Goal: Task Accomplishment & Management: Complete application form

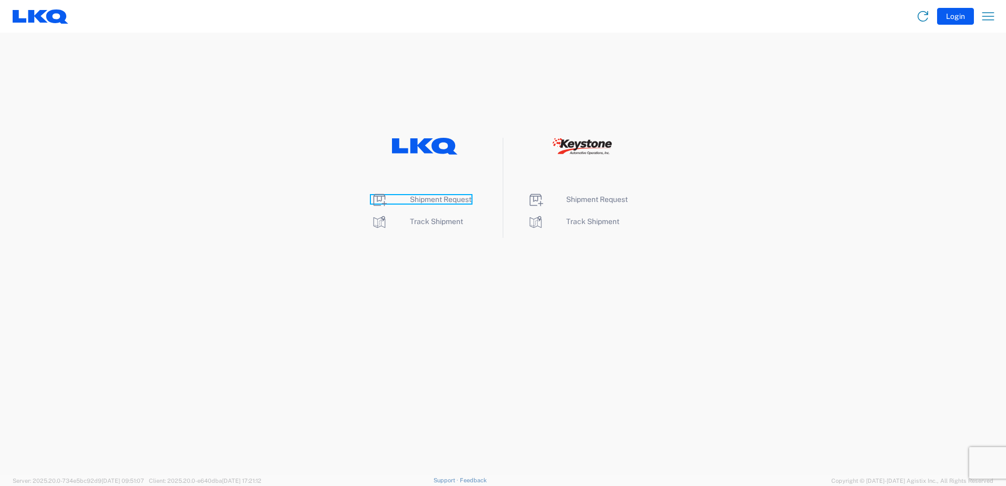
click at [376, 197] on icon at bounding box center [379, 200] width 17 height 17
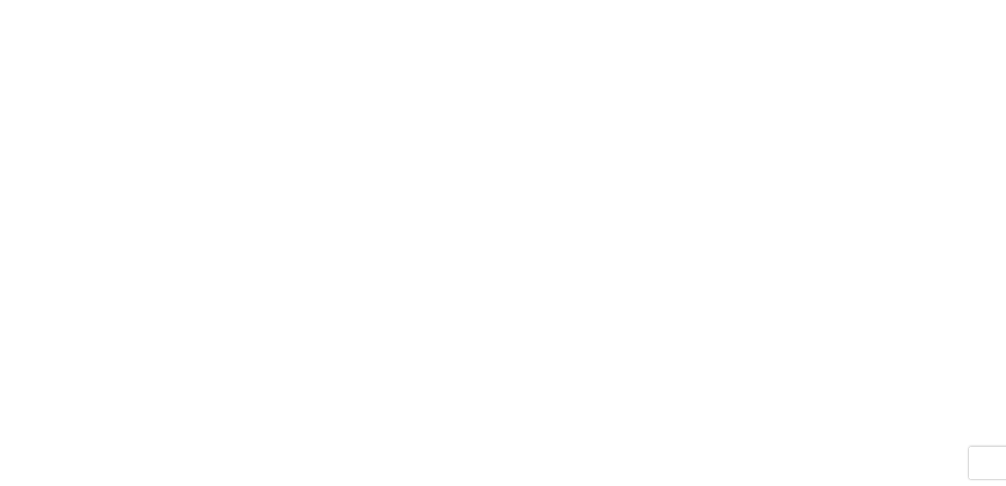
select select "FULL"
select select "LBS"
select select "IN"
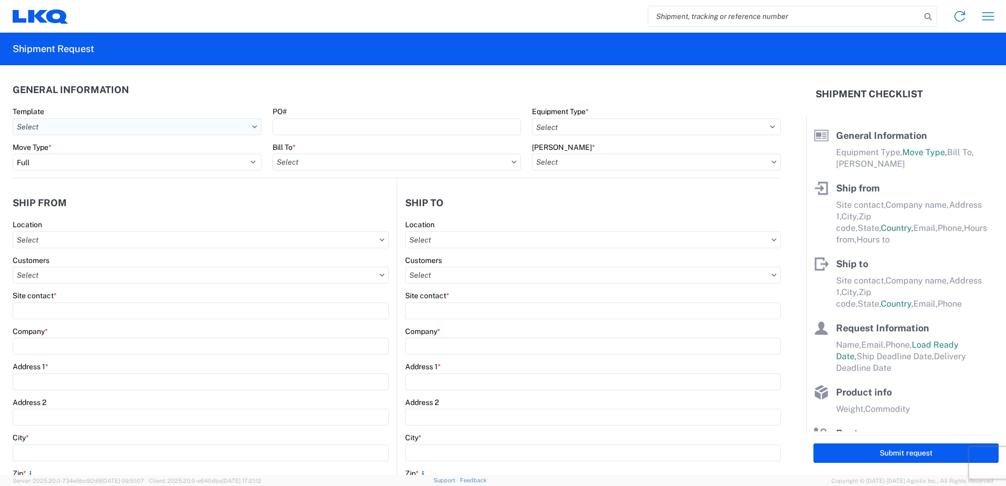
click at [207, 134] on input "text" at bounding box center [137, 126] width 249 height 17
type input "1750"
click at [120, 176] on div "1750_Topeka_3392_Huntington" at bounding box center [107, 173] width 184 height 17
type input "1750_Topeka_3392_Huntington"
click at [306, 126] on input "PO#" at bounding box center [397, 126] width 249 height 17
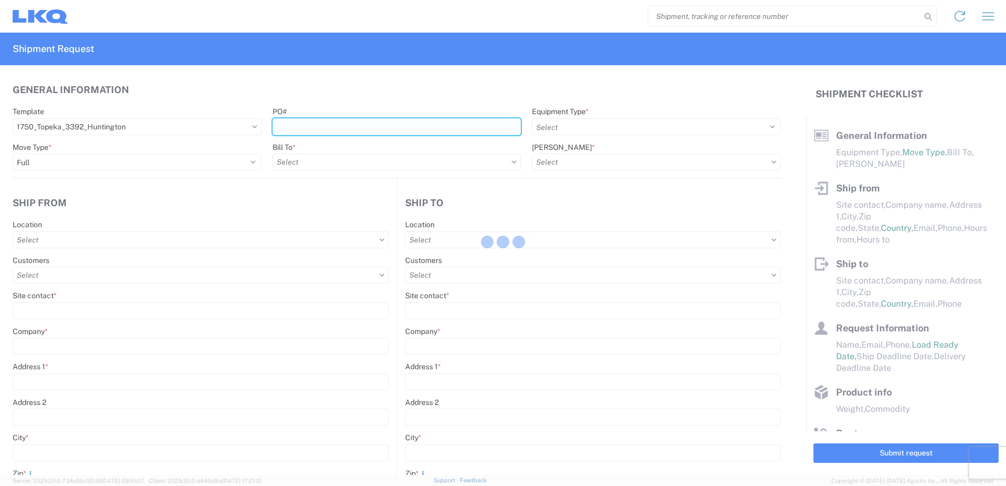
select select
type input "Shipping"
type input "LKQ Mid-America"
type input "[STREET_ADDRESS]"
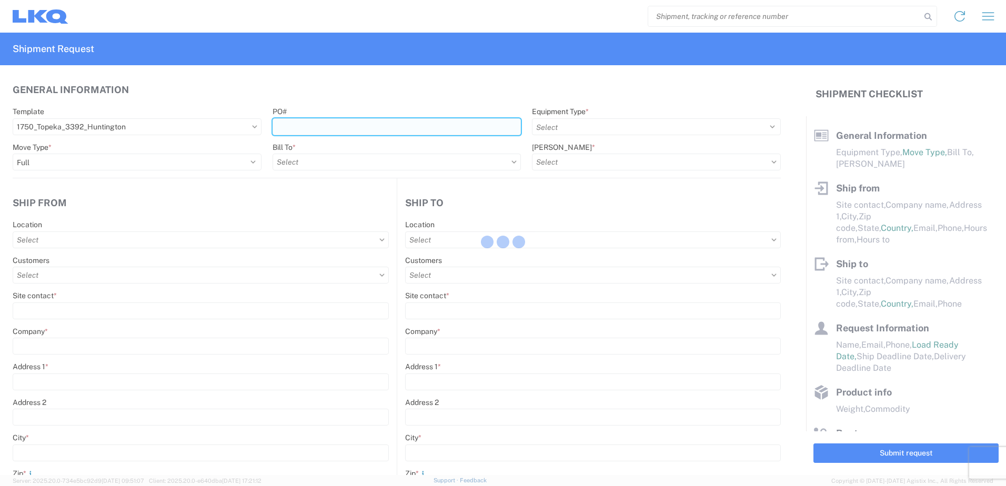
type input "Topeka"
type input "66619"
select select "US"
type input "555555555"
select select
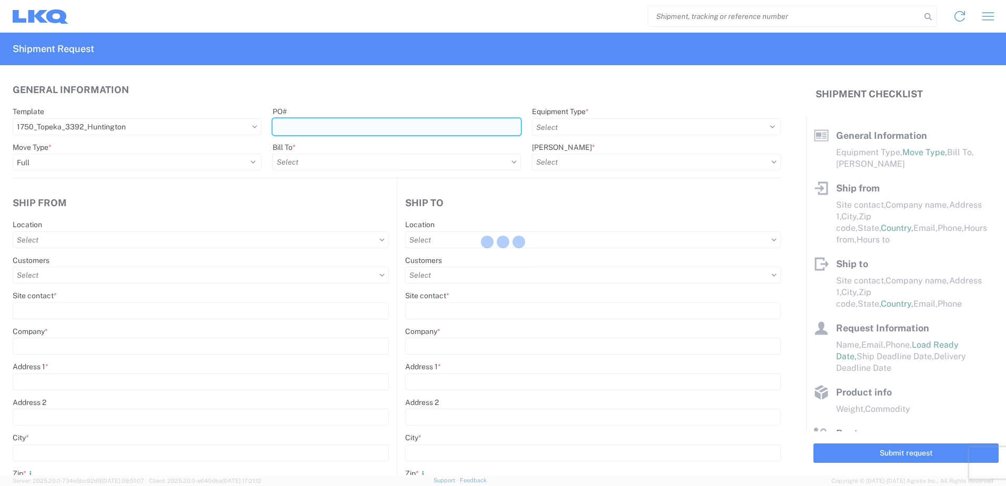
type input "Receiving"
type input "Transmetco"
type input "[STREET_ADDRESS]"
type input "Huntington"
type input "46750"
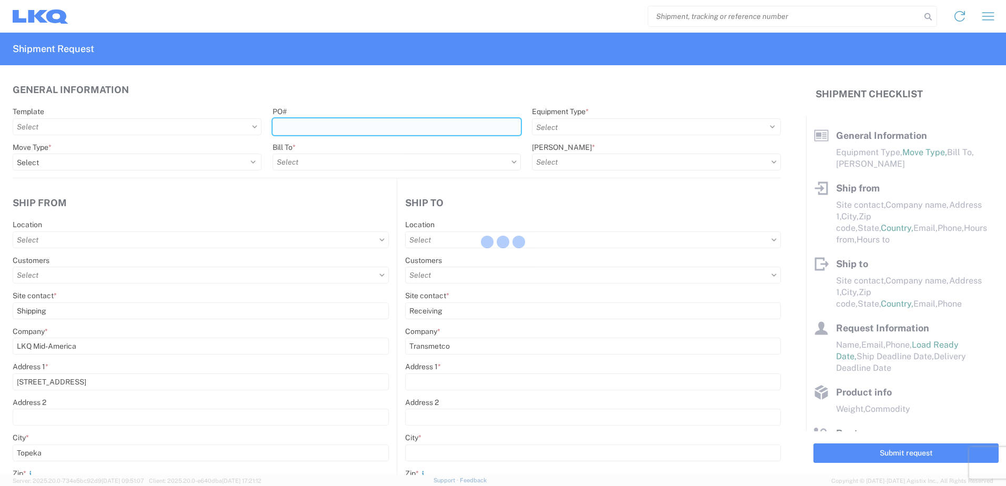
select select "US"
type input "555555555"
select select
type input "[DATE]"
type textarea "Transmetco operates production 24/7 but only ships or receives on day shift"
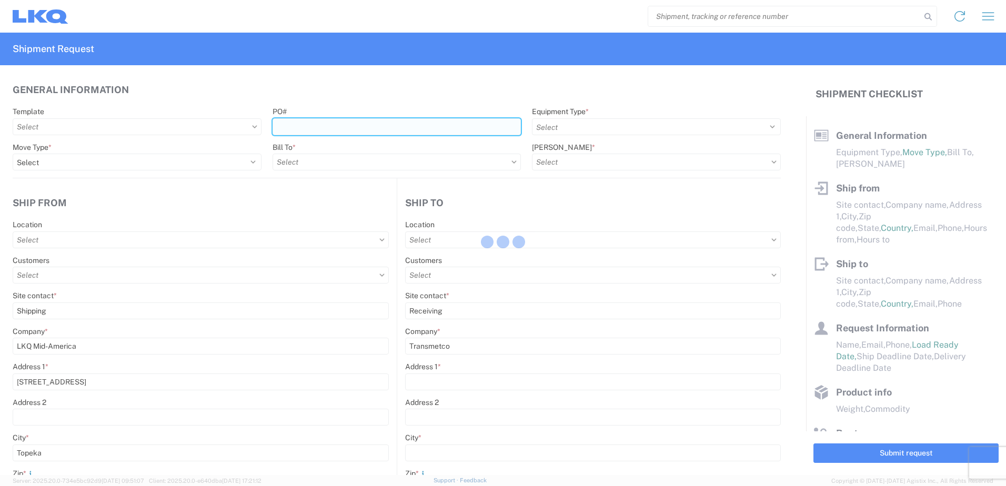
type input "42000"
type input "Wheels"
type input "1"
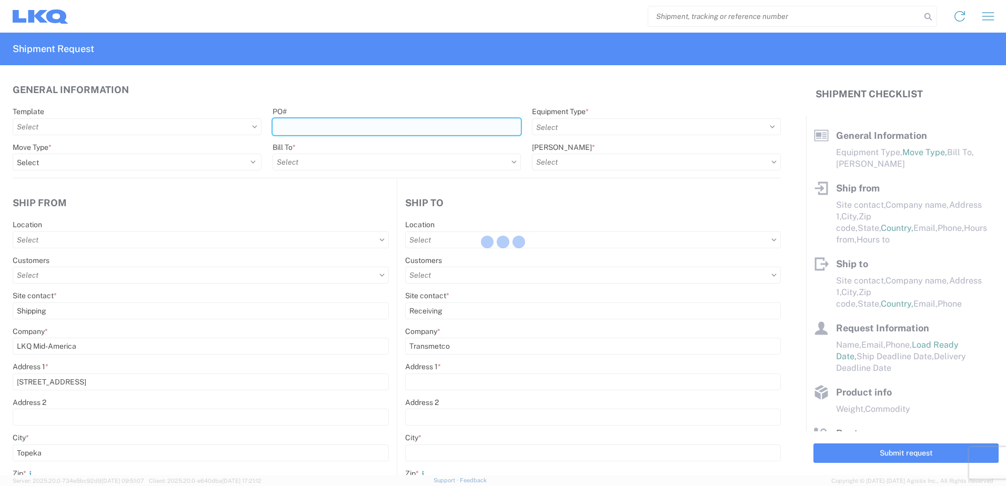
type input "1"
select select
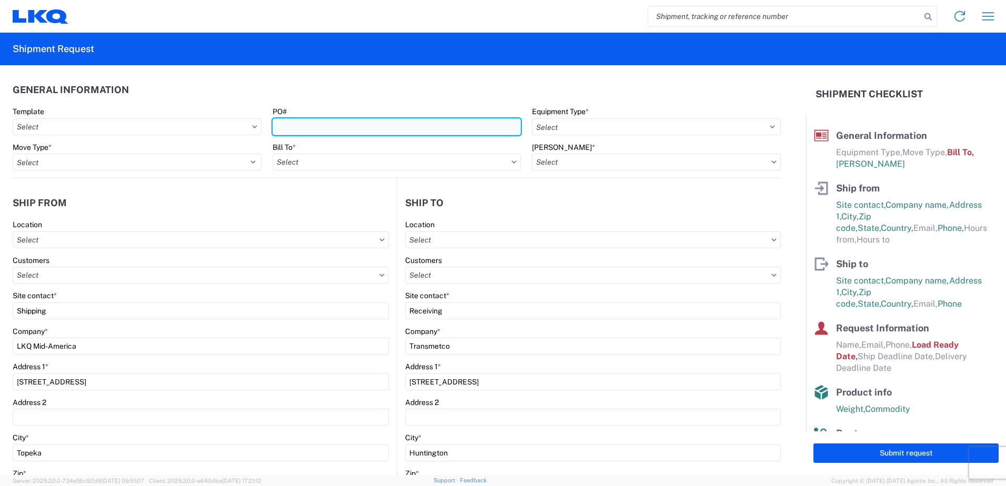
type input "1750 - LKQ Mid-America"
type input "3392 - Transmetco"
type input "3392-3015-50180-0000 - 3392 Freight In - Wheel Cores"
type input "T31713"
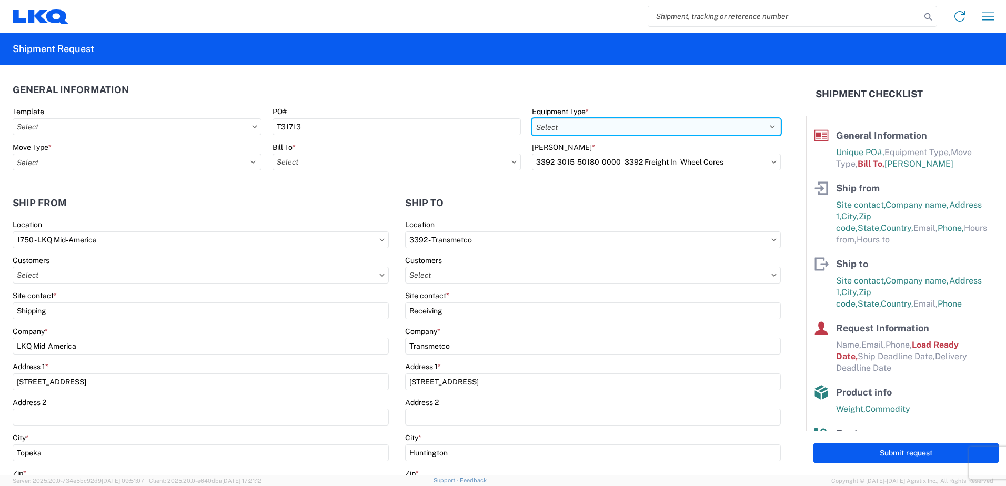
click at [699, 131] on select "Select 53’ Dry Van Flatbed Dropdeck (van) Lowboy (flatbed) Rail" at bounding box center [656, 126] width 249 height 17
select select "STDV"
click at [532, 118] on select "Select 53’ Dry Van Flatbed Dropdeck (van) Lowboy (flatbed) Rail" at bounding box center [656, 126] width 249 height 17
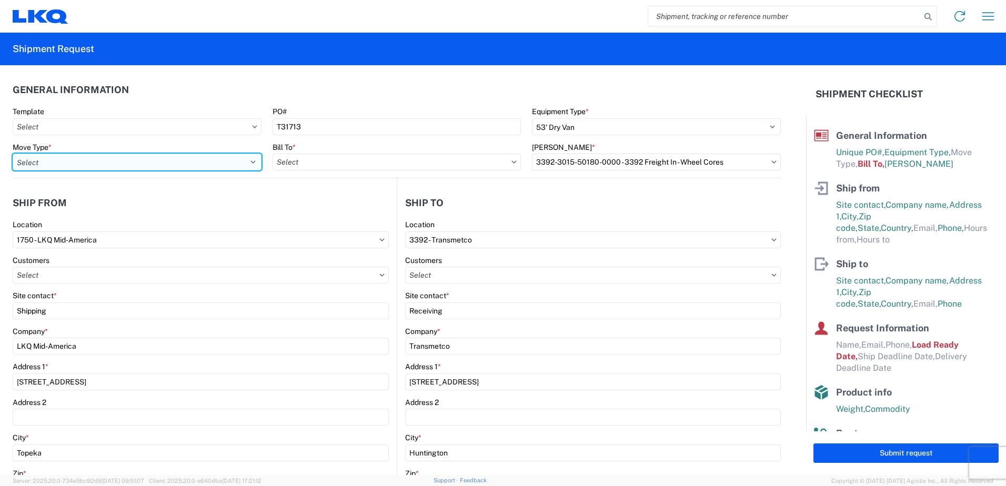
click at [97, 164] on select "Select Full Partial TL" at bounding box center [137, 162] width 249 height 17
select select "FULL"
click at [13, 154] on select "Select Full Partial TL" at bounding box center [137, 162] width 249 height 17
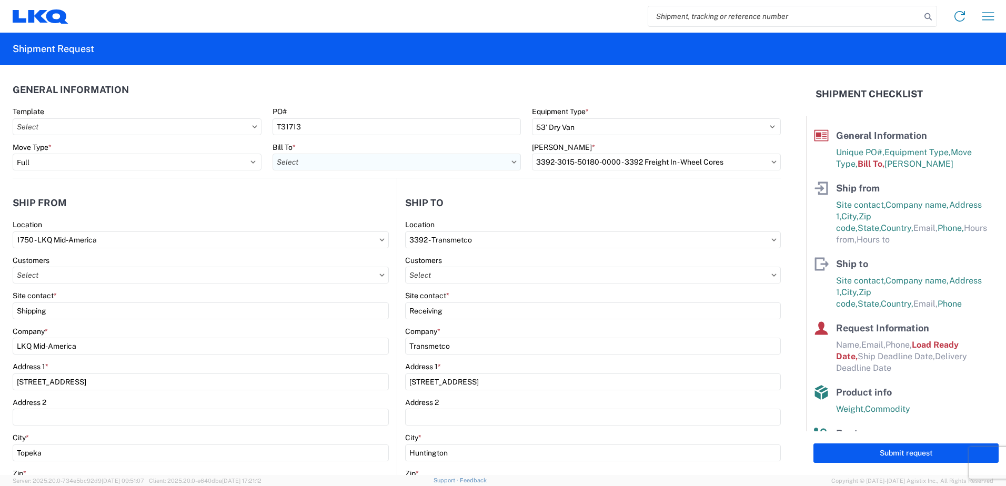
click at [378, 168] on input "text" at bounding box center [397, 162] width 249 height 17
click at [104, 127] on input "text" at bounding box center [137, 126] width 249 height 17
type input "1750"
click at [122, 204] on div "Dedicated_1750_1760_Eng Trans" at bounding box center [107, 207] width 184 height 17
type input "Dedicated_1750_1760_Eng Trans"
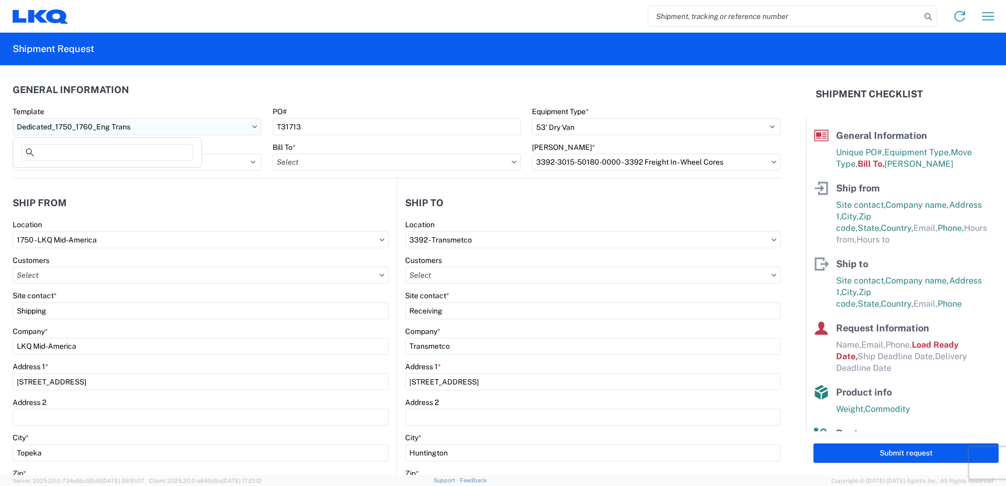
click at [152, 128] on input "Dedicated_1750_1760_Eng Trans" at bounding box center [137, 126] width 249 height 17
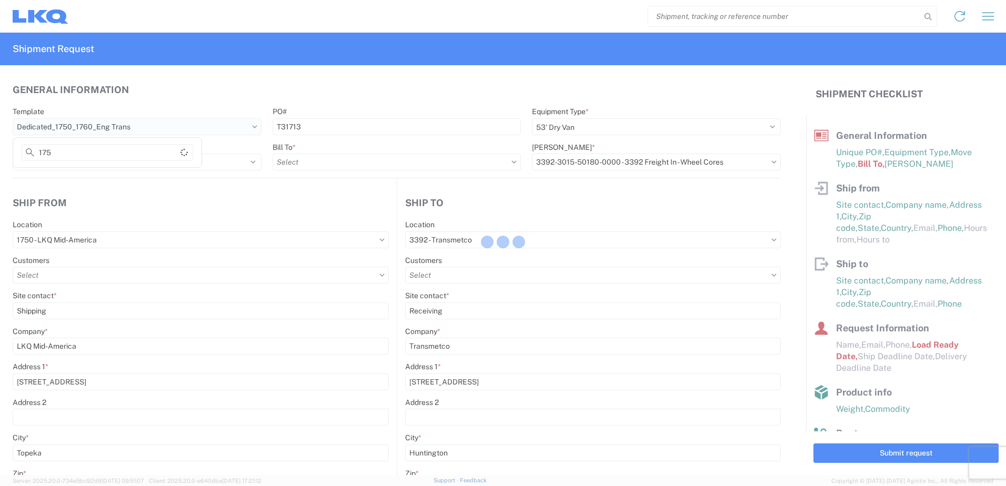
type input "1750"
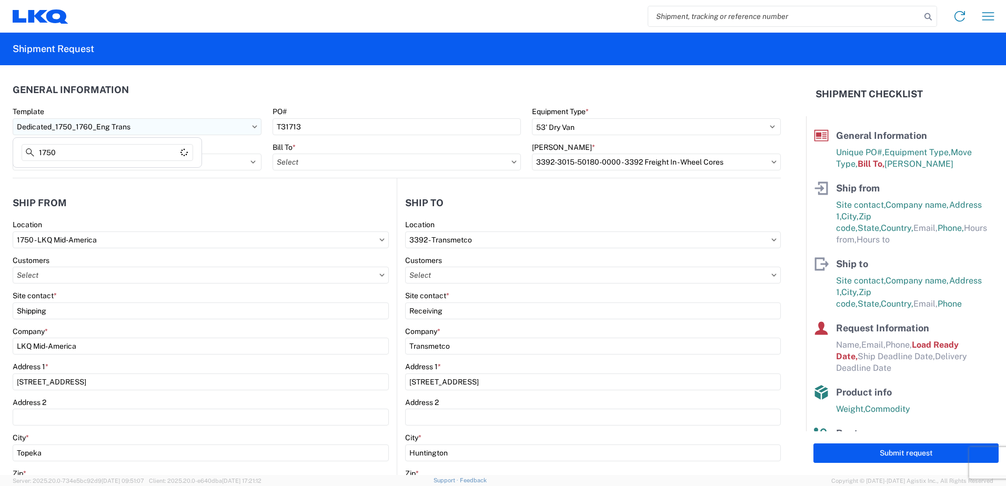
select select
type input "Jaime Martinez"
type input "5725 South Topeka Boulevard"
select select "KS"
type input "jaamartinez@lkqcorp.com"
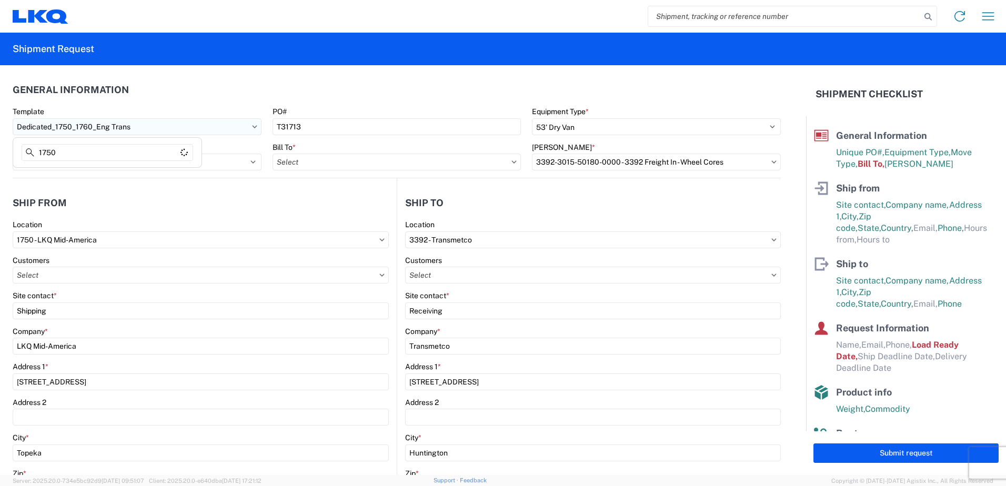
type input "785-274-4052"
type input "08:00:00"
type input "17:00:00"
select select
type input "LKQ Best Core"
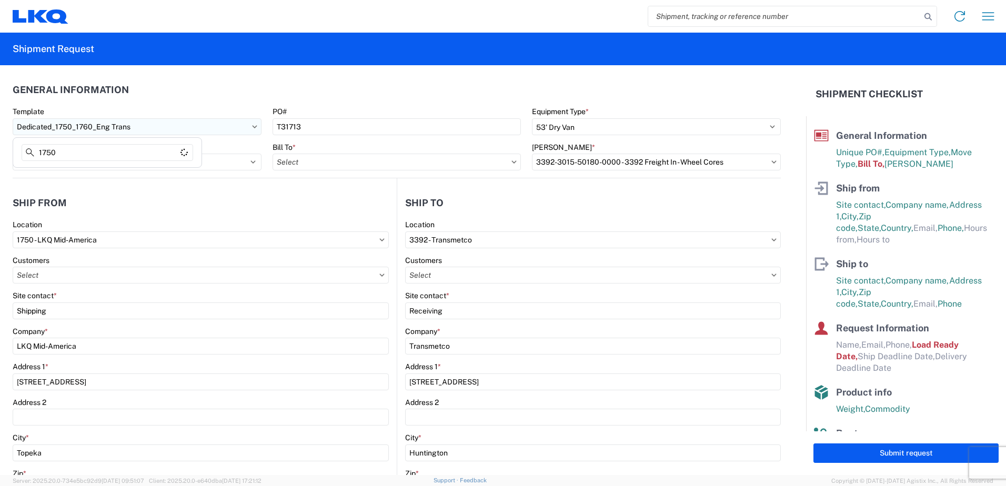
type input "1710 West Mount Houston Road"
type input "Houston"
type input "77038"
select select "TX"
type input "281-886-1028"
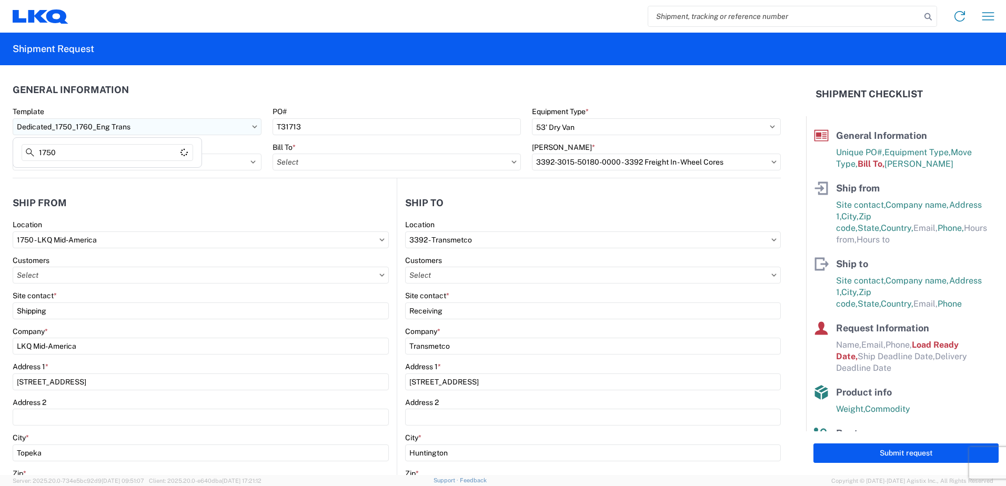
select select
type input "2022-07-29"
type input "2022-08-01"
type input "Engines, Transmissions"
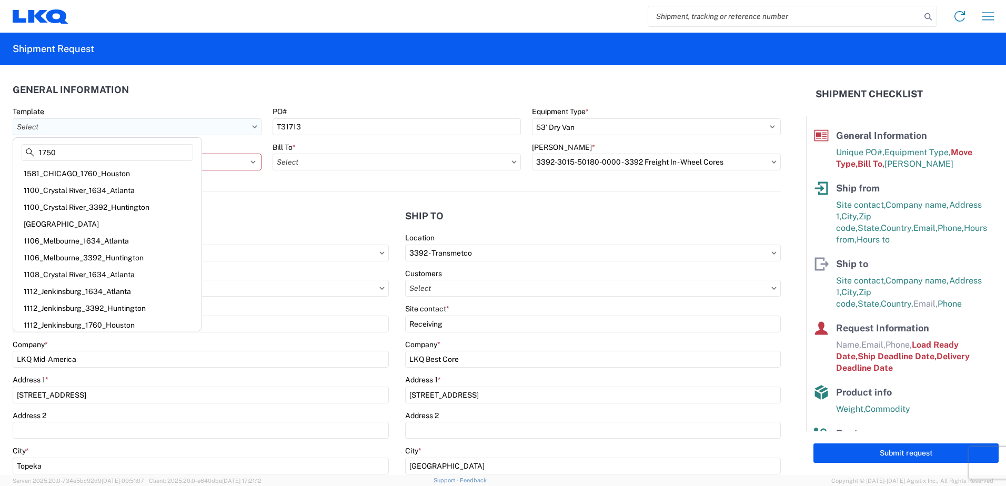
type input "1760 - LKQ Best Core"
type input "1760-1300-50180-0000 - 1760 Freight In - Cores"
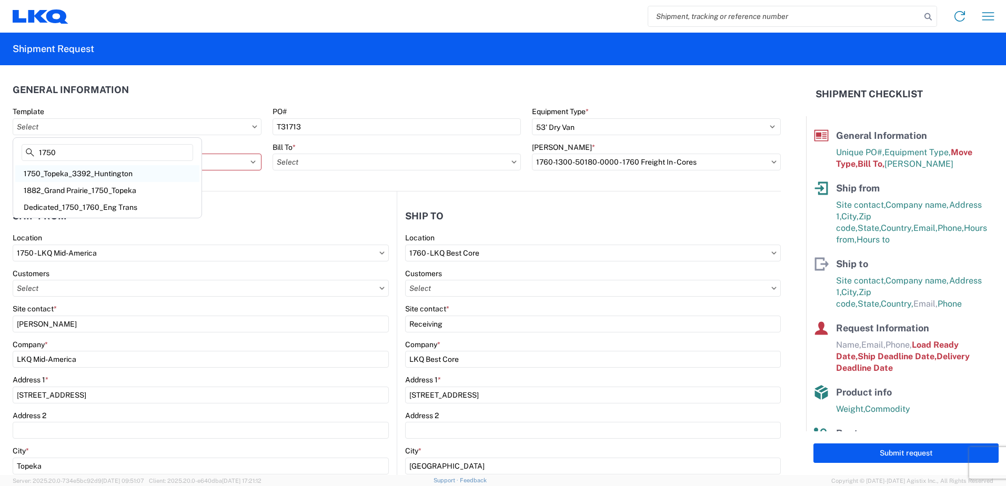
type input "1750"
click at [110, 176] on div "1750_Topeka_3392_Huntington" at bounding box center [107, 173] width 184 height 17
type input "1750_Topeka_3392_Huntington"
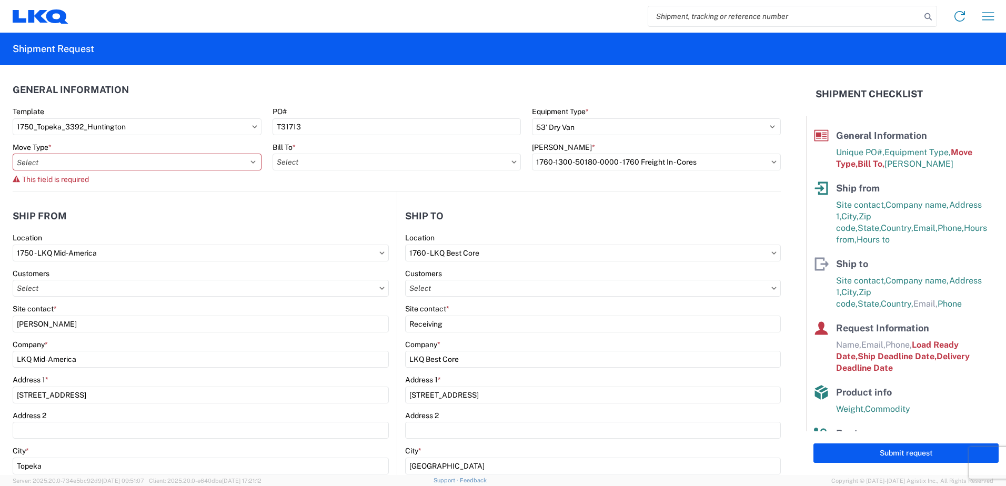
select select
type input "Shipping"
type input "[STREET_ADDRESS]"
type input "555555555"
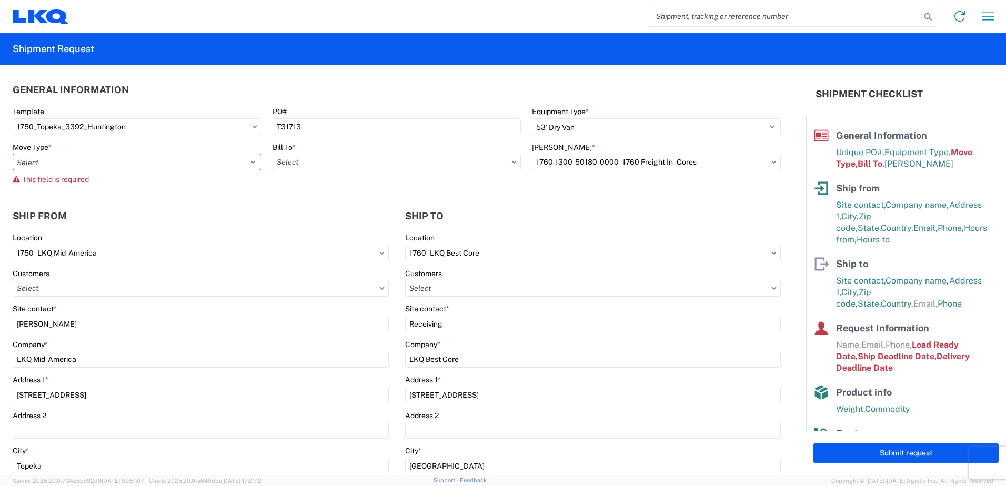
select select
type input "Transmetco"
type input "[STREET_ADDRESS]"
type input "Huntington"
type input "46750"
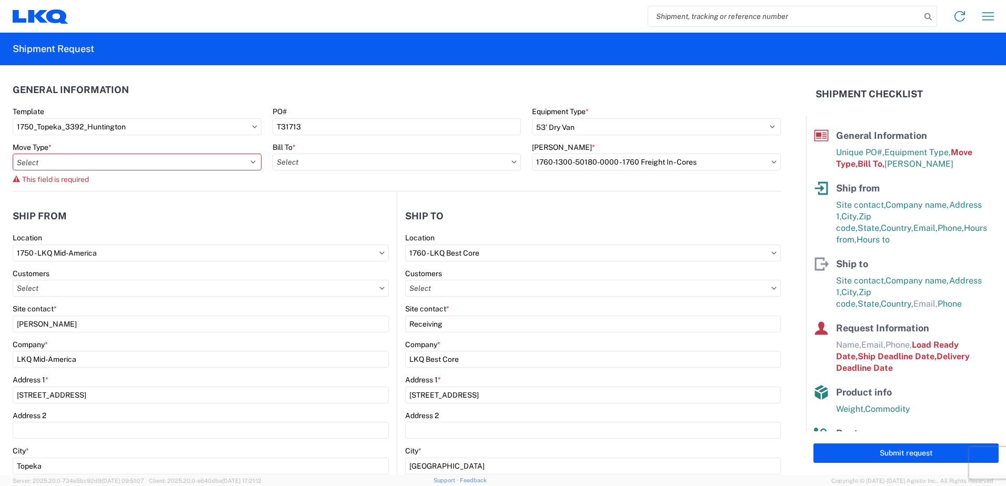
select select "IN"
type input "555555555"
select select
type input "[DATE]"
type textarea "Transmetco operates production 24/7 but only ships or receives on day shift"
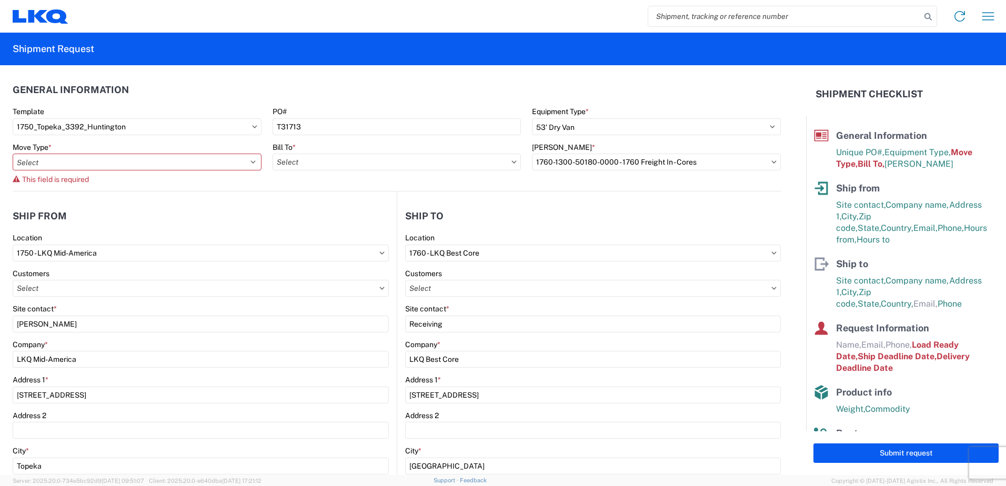
type input "Wheels"
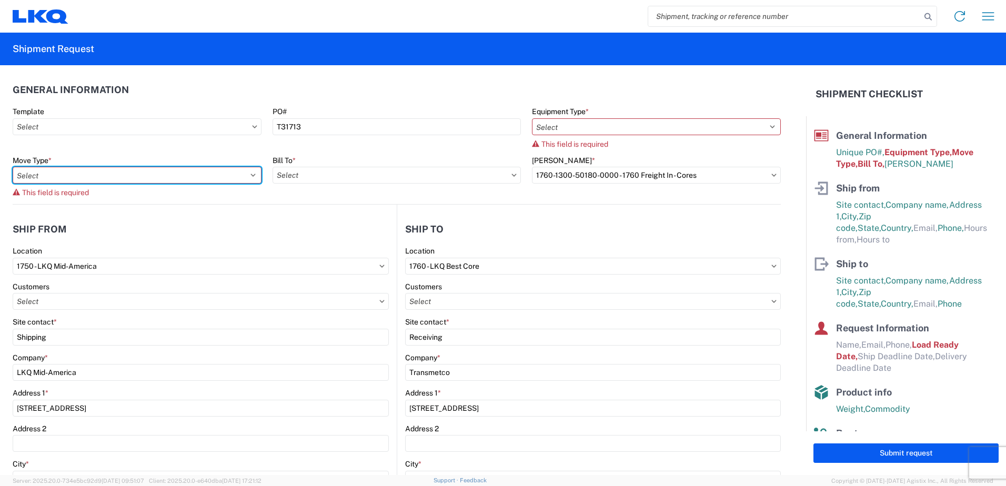
type input "3392-3015-50180-0000 - 3392 Freight In - Wheel Cores"
type input "3392 - Transmetco"
drag, startPoint x: 173, startPoint y: 175, endPoint x: 175, endPoint y: 168, distance: 7.3
click at [175, 168] on select "Select Full Partial TL" at bounding box center [137, 175] width 249 height 17
select select "FULL"
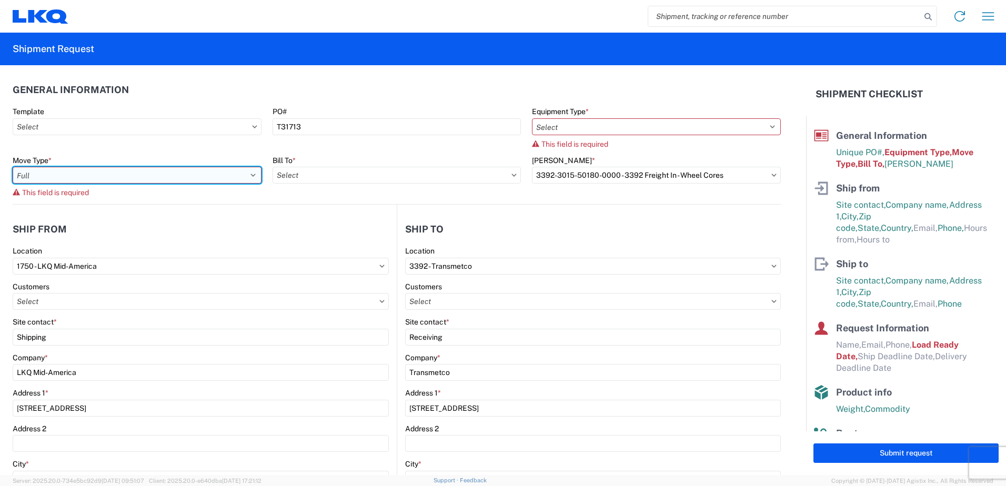
click at [13, 167] on select "Select Full Partial TL" at bounding box center [137, 175] width 249 height 17
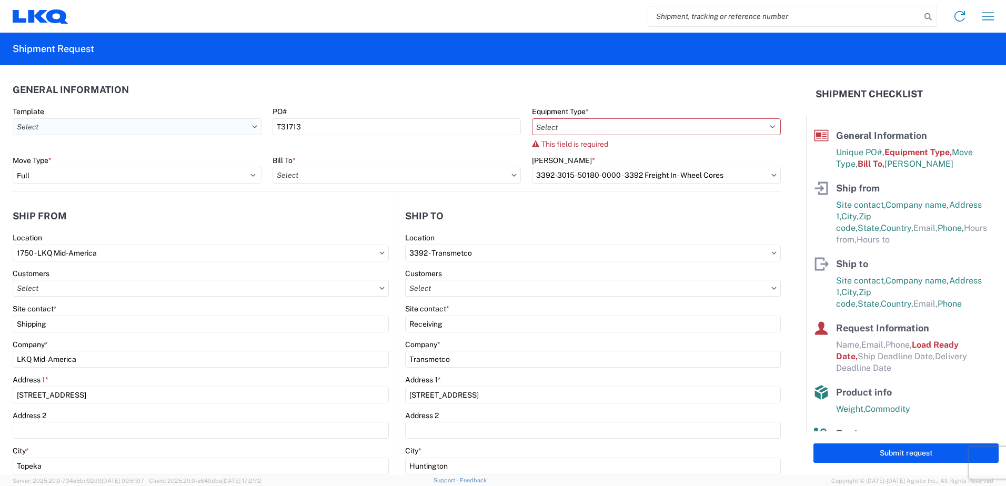
click at [256, 127] on input "text" at bounding box center [137, 126] width 249 height 17
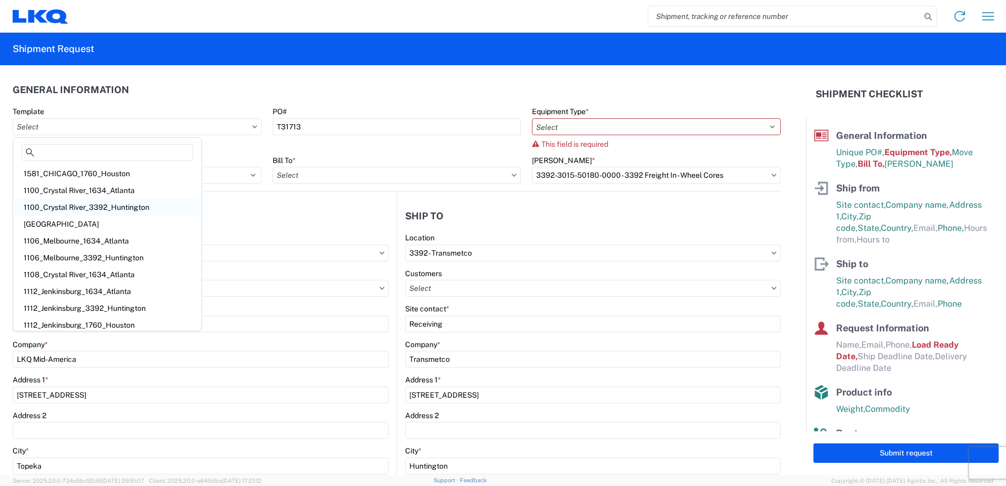
click at [138, 206] on div "1100_Crystal River_3392_Huntington" at bounding box center [107, 207] width 184 height 17
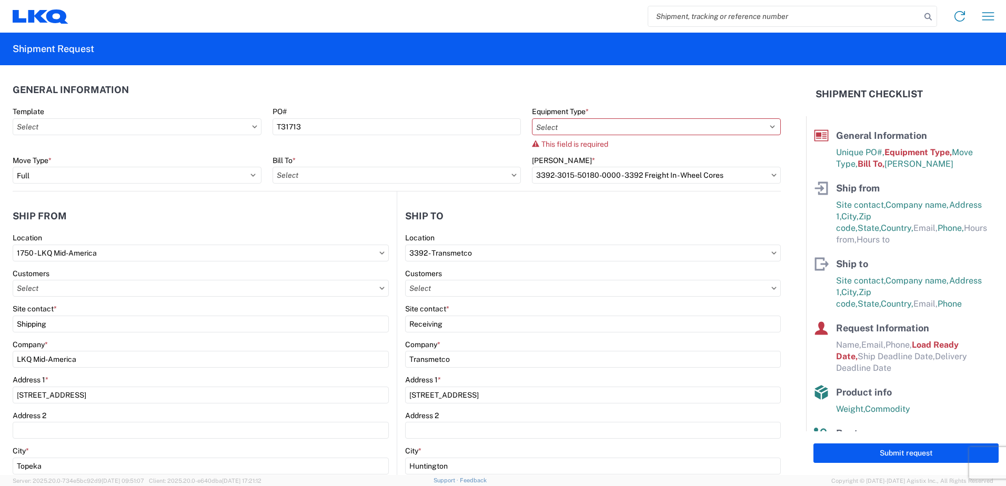
type input "1100_Crystal River_3392_Huntington"
select select
type input "LKQ Crystal River"
type input "4950 W Norvell Bryant Hwy"
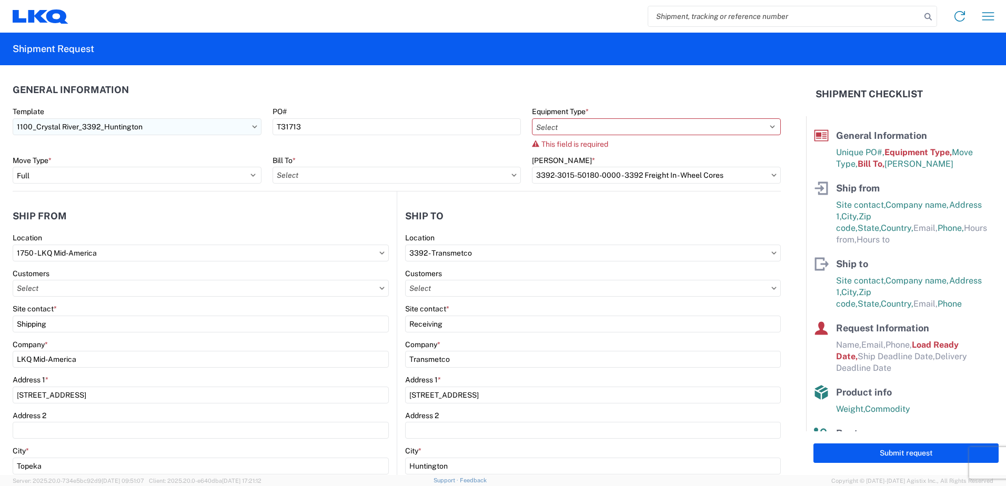
type input "Crystal River"
type input "34429"
select select "FL"
type input "352-746-8519"
select select
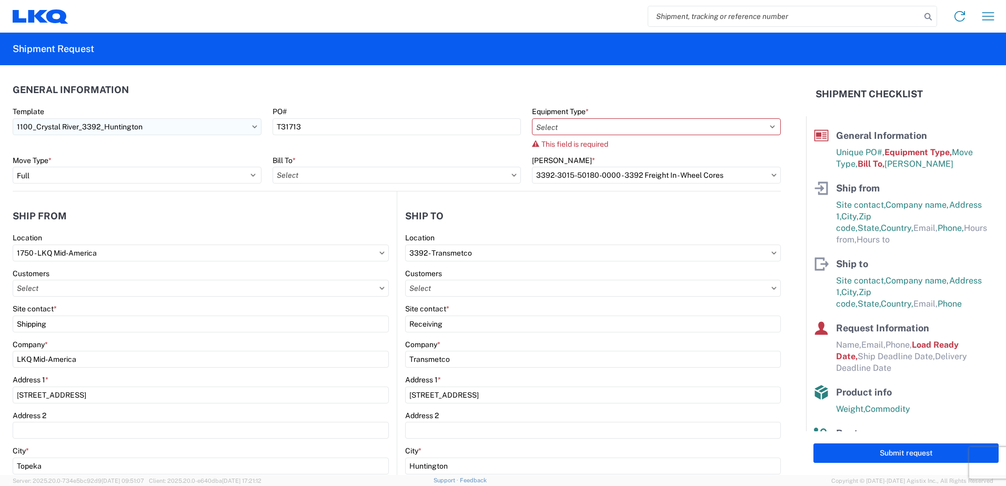
select select
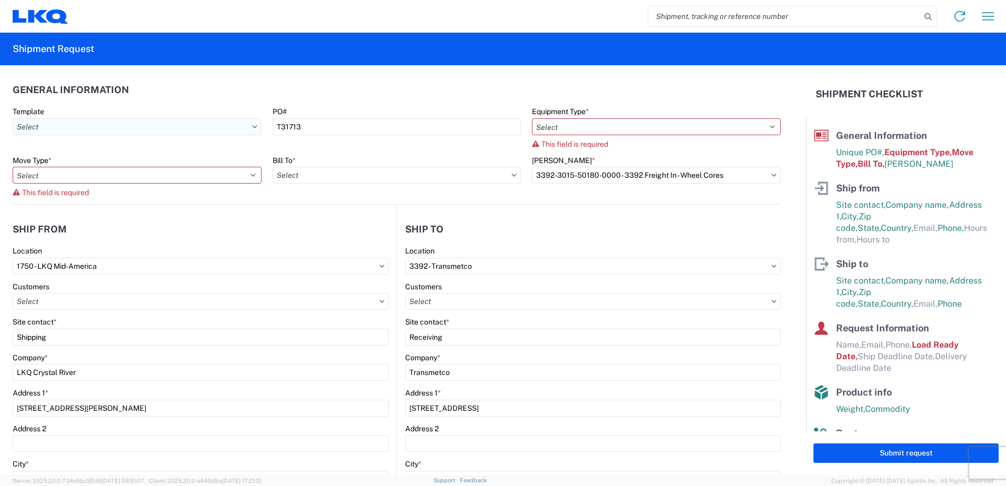
type input "1100 - LKQ Crystal River"
click at [252, 128] on icon at bounding box center [254, 126] width 5 height 3
click at [252, 126] on icon at bounding box center [254, 126] width 5 height 3
click at [176, 134] on input "text" at bounding box center [137, 126] width 249 height 17
type input "1750"
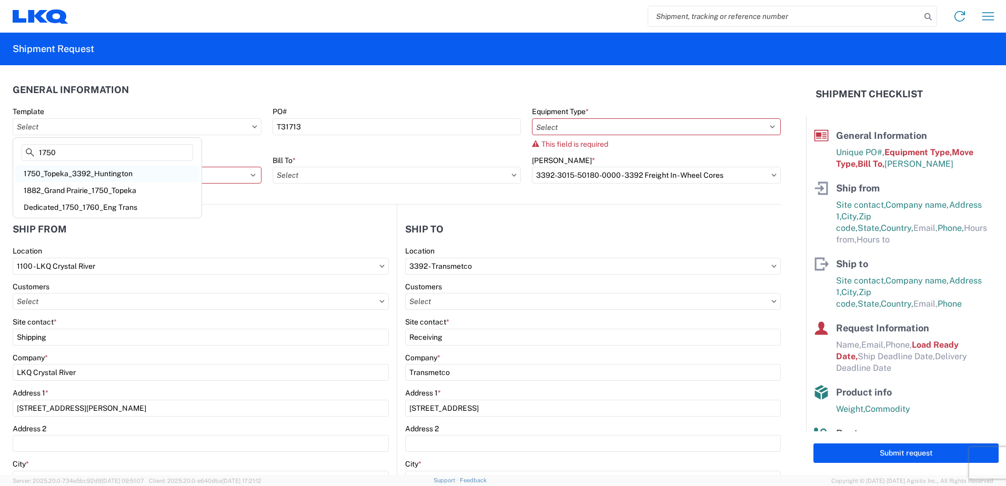
click at [118, 171] on div "1750_Topeka_3392_Huntington" at bounding box center [107, 173] width 184 height 17
type input "1750_Topeka_3392_Huntington"
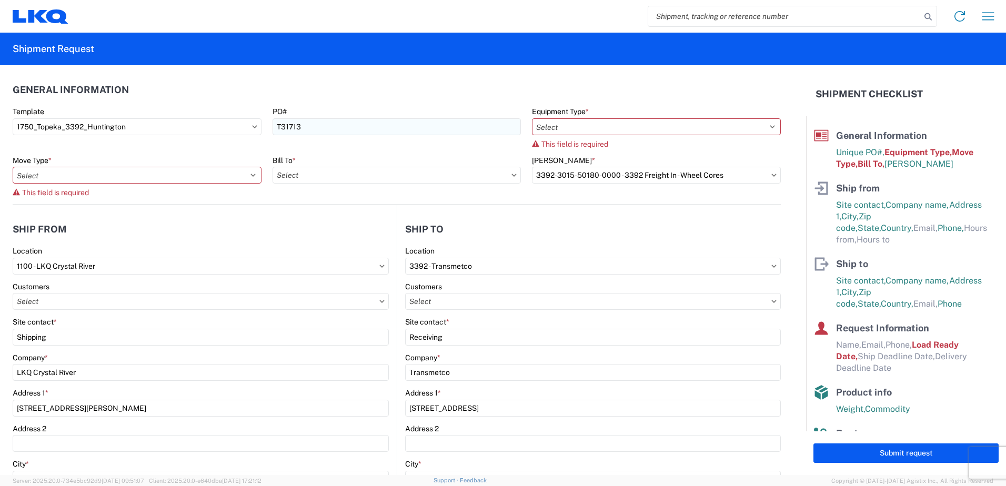
select select
type input "LKQ Mid-America"
type input "[STREET_ADDRESS]"
type input "Topeka"
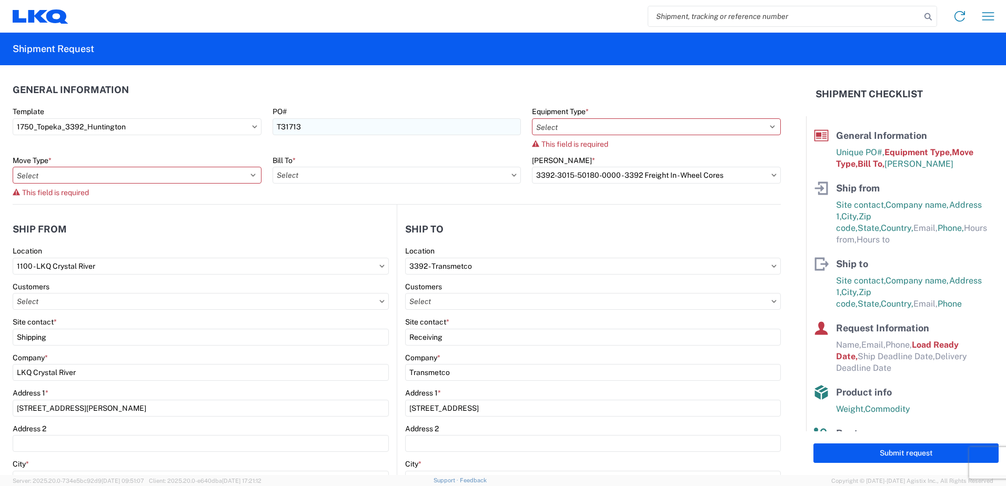
type input "66619"
select select "KS"
type input "555555555"
select select
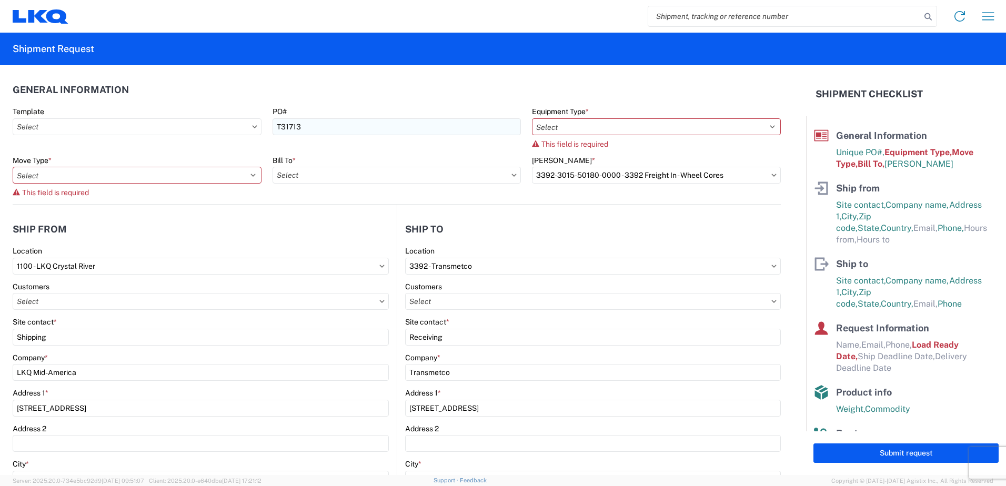
type input "1750 - LKQ Mid-America"
click at [252, 128] on icon at bounding box center [254, 126] width 5 height 3
click at [249, 124] on input "text" at bounding box center [137, 126] width 249 height 17
type input "1750"
click at [125, 169] on div "1750_Topeka_3392_Huntington" at bounding box center [107, 173] width 184 height 17
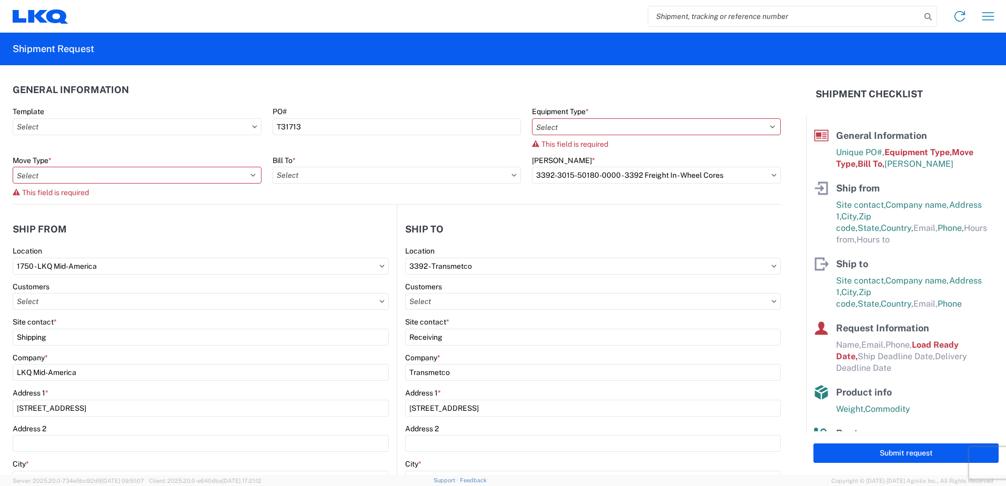
type input "1750_Topeka_3392_Huntington"
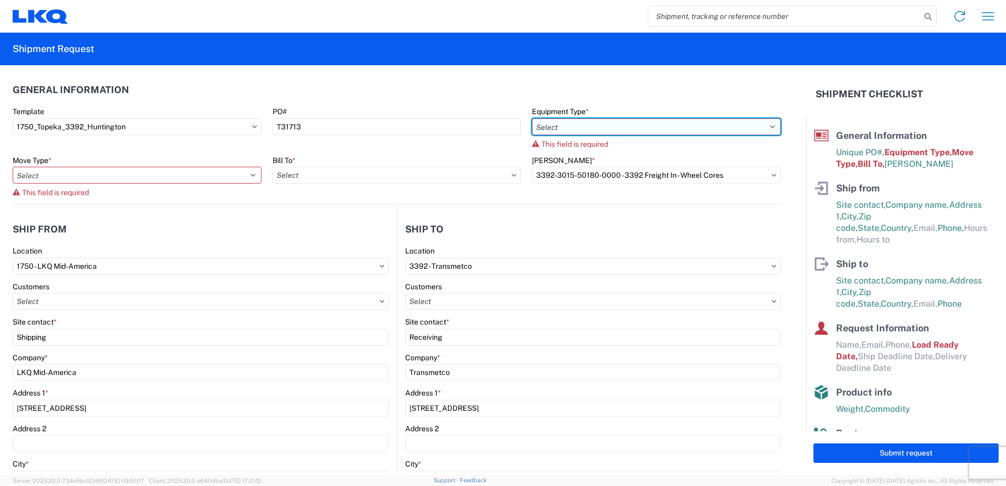
click at [552, 131] on select "Select 53’ Dry Van Flatbed Dropdeck (van) Lowboy (flatbed) Rail" at bounding box center [656, 126] width 249 height 17
select select "STDV"
click at [532, 118] on select "Select 53’ Dry Van Flatbed Dropdeck (van) Lowboy (flatbed) Rail" at bounding box center [656, 126] width 249 height 17
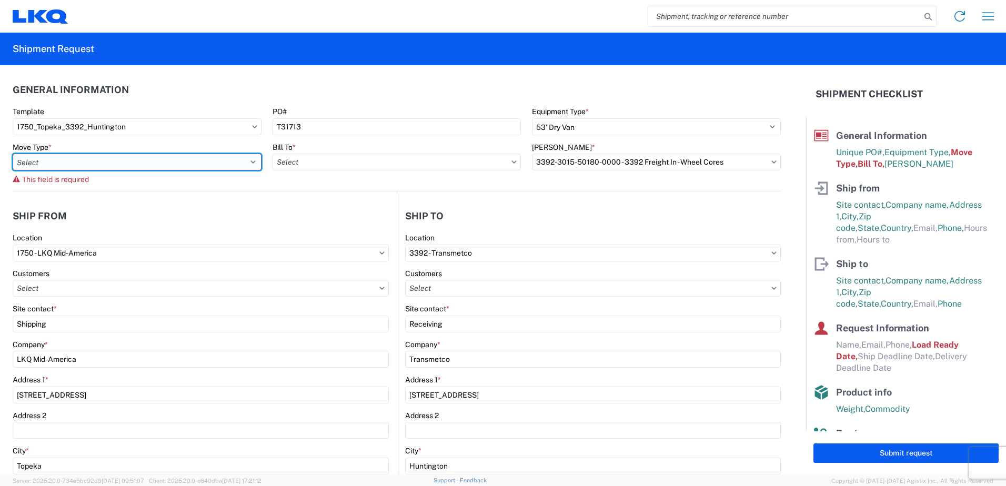
click at [201, 165] on select "Select Full Partial TL" at bounding box center [137, 162] width 249 height 17
select select "FULL"
click at [13, 154] on select "Select Full Partial TL" at bounding box center [137, 162] width 249 height 17
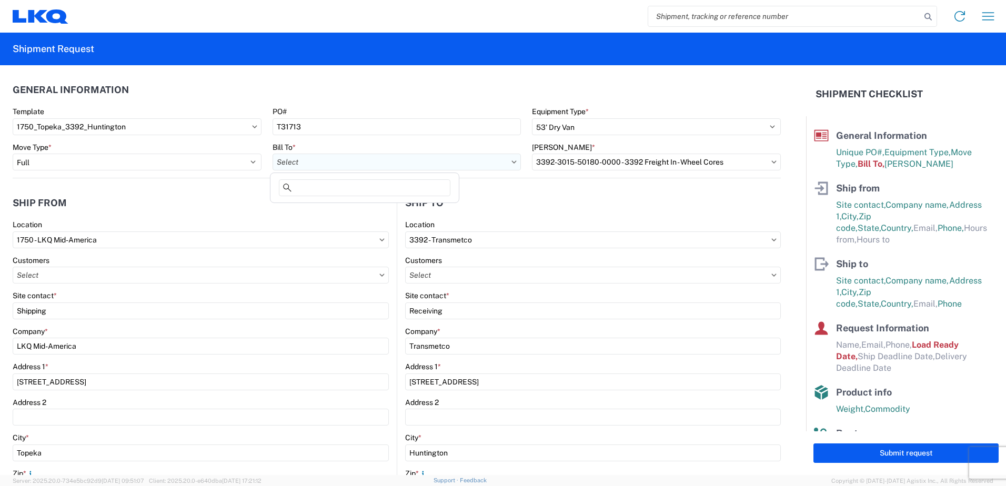
click at [400, 163] on input "text" at bounding box center [397, 162] width 249 height 17
type input "3392"
click at [297, 214] on div "3392 - Transmetco" at bounding box center [365, 209] width 184 height 17
type input "3392 - Transmetco"
click at [652, 163] on input "text" at bounding box center [656, 162] width 249 height 17
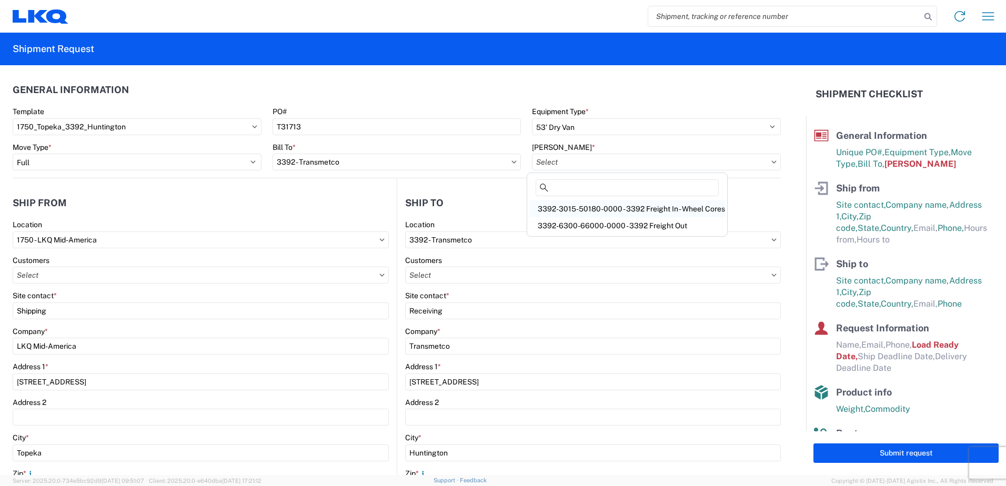
click at [611, 206] on div "3392-3015-50180-0000 - 3392 Freight In - Wheel Cores" at bounding box center [627, 209] width 196 height 17
type input "3392-3015-50180-0000 - 3392 Freight In - Wheel Cores"
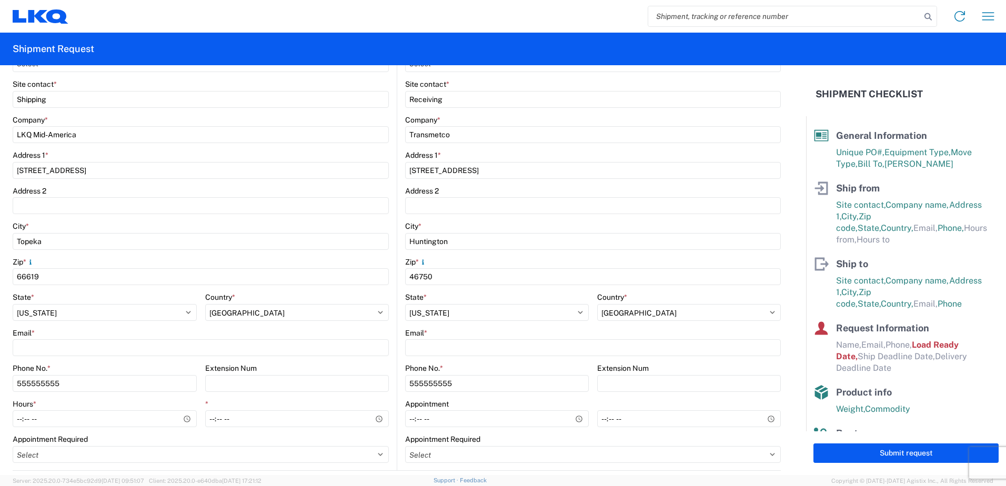
scroll to position [263, 0]
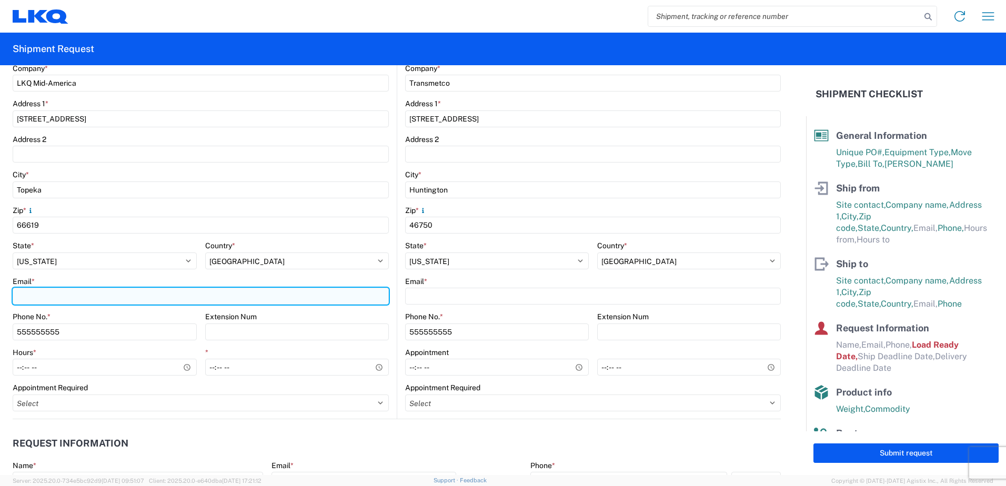
click at [103, 299] on input "Email *" at bounding box center [201, 296] width 376 height 17
type input "[EMAIL_ADDRESS][DOMAIN_NAME]"
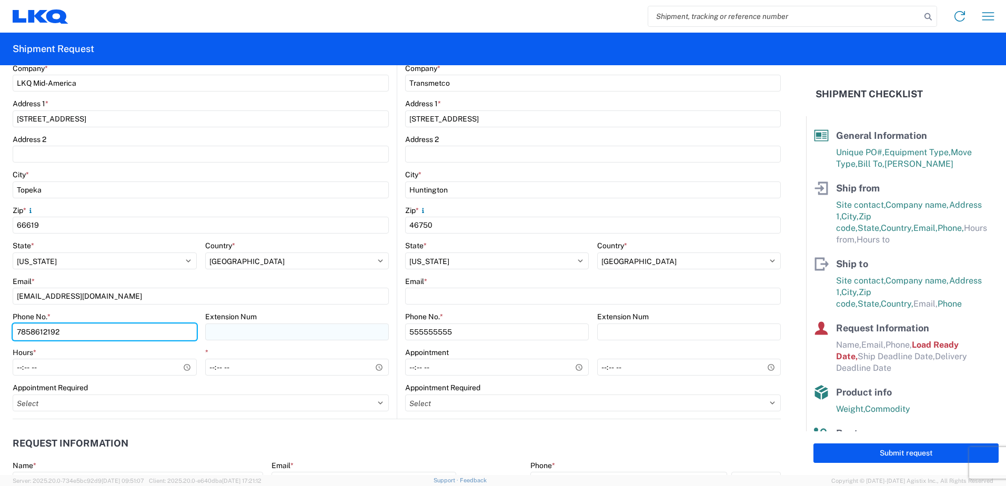
type input "7858612192"
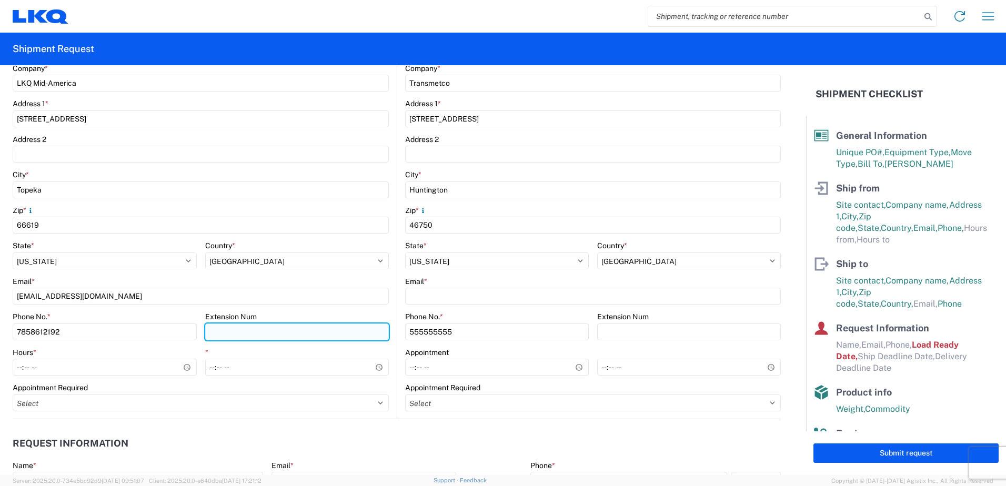
click at [329, 332] on input "Extension Num" at bounding box center [297, 332] width 184 height 17
type input "2192"
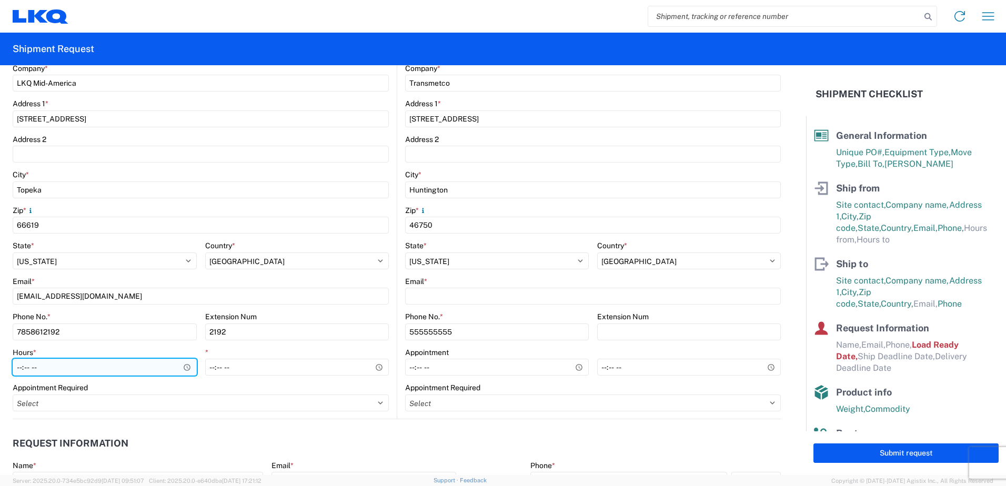
click at [21, 368] on input "Hours *" at bounding box center [105, 367] width 184 height 17
type input "08:00"
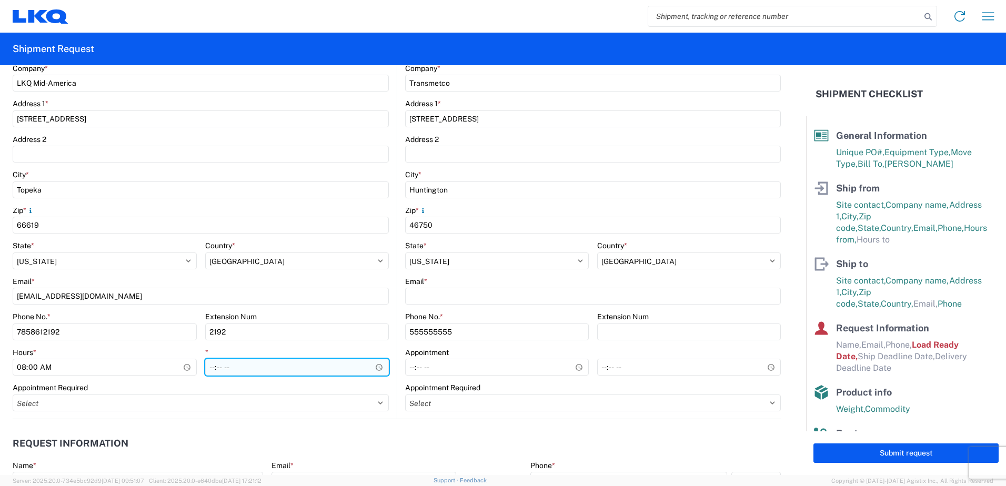
click at [212, 365] on input "*" at bounding box center [297, 367] width 184 height 17
type input "15:00"
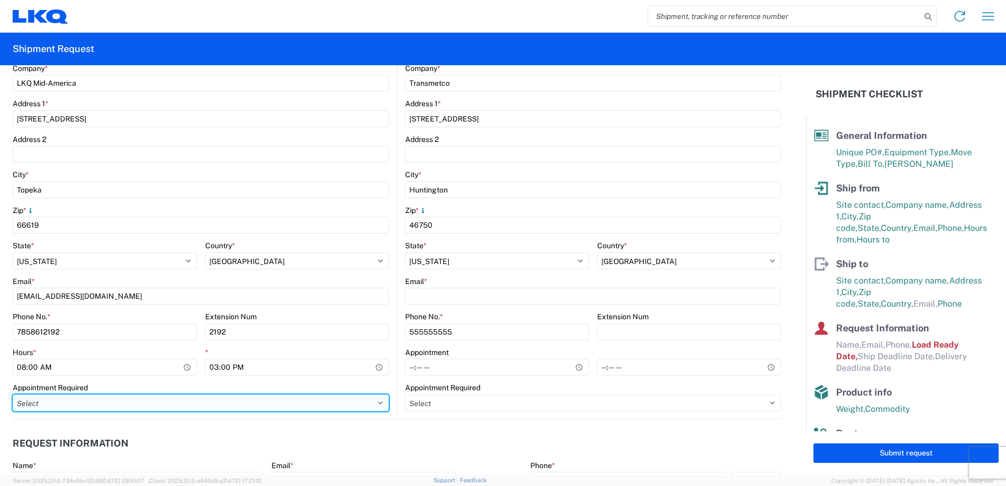
click at [213, 405] on select "Select Appt Required Appt Not Required Appt - First available" at bounding box center [201, 403] width 376 height 17
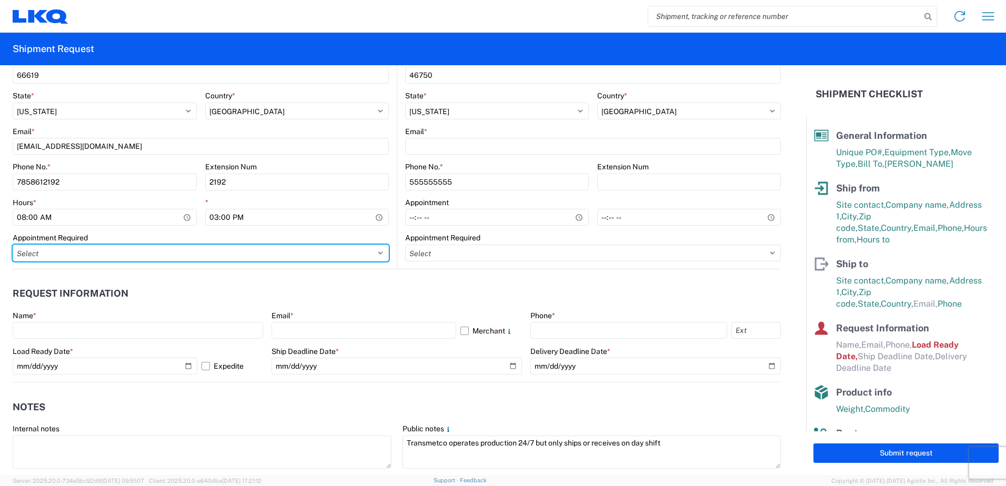
scroll to position [474, 0]
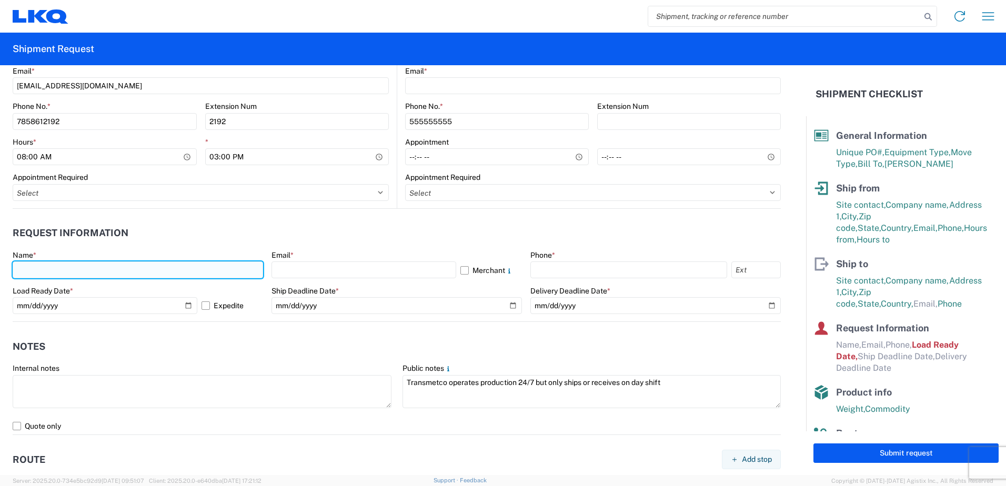
drag, startPoint x: 93, startPoint y: 270, endPoint x: 99, endPoint y: 273, distance: 6.4
click at [93, 270] on input "text" at bounding box center [138, 270] width 251 height 17
type input "KEITH DEAN"
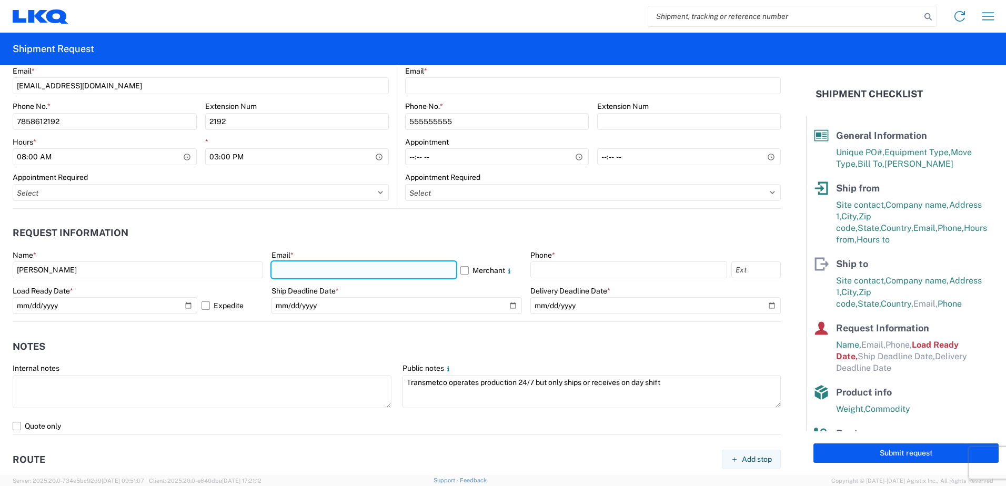
click at [317, 272] on input "text" at bounding box center [364, 270] width 185 height 17
type input "[EMAIL_ADDRESS][DOMAIN_NAME]"
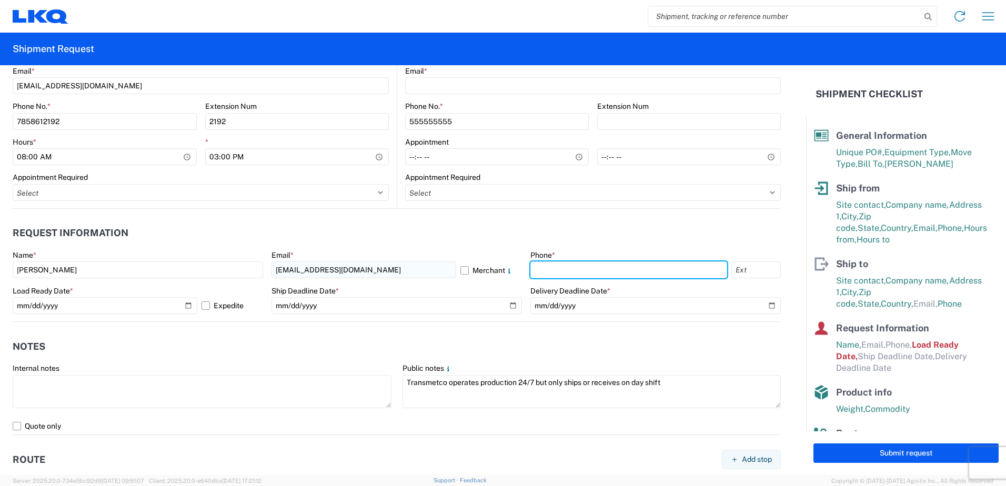
type input "7858612192"
click at [751, 275] on input "text" at bounding box center [756, 270] width 49 height 17
type input "2192"
click at [382, 228] on header "Request Information" at bounding box center [397, 234] width 768 height 24
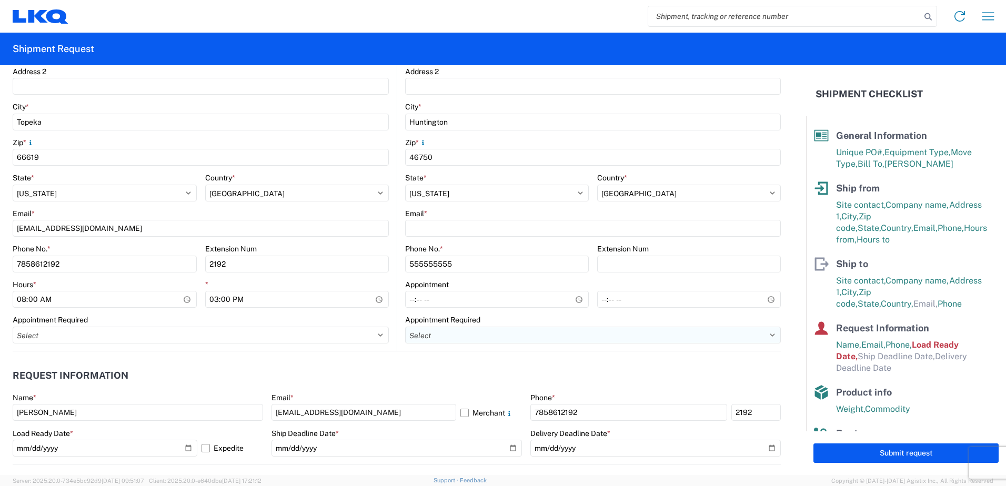
scroll to position [316, 0]
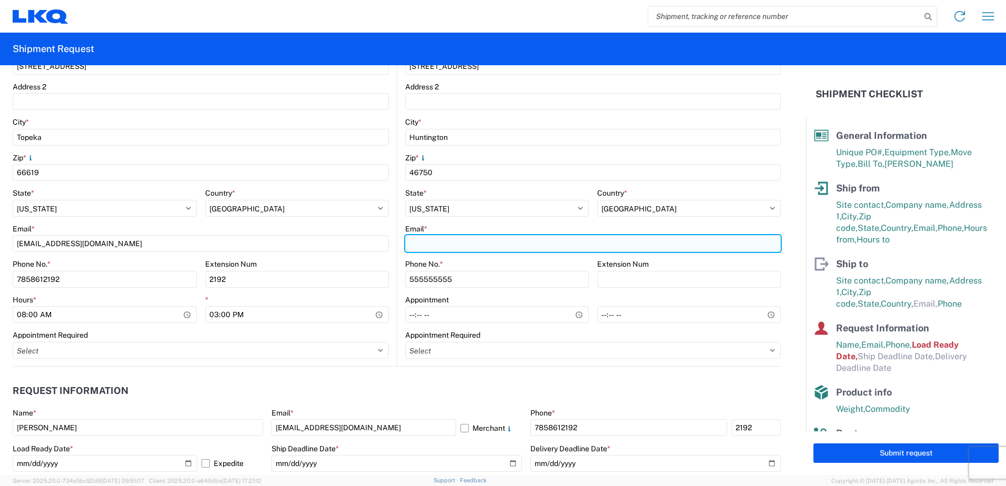
click at [437, 246] on input "Email *" at bounding box center [593, 243] width 376 height 17
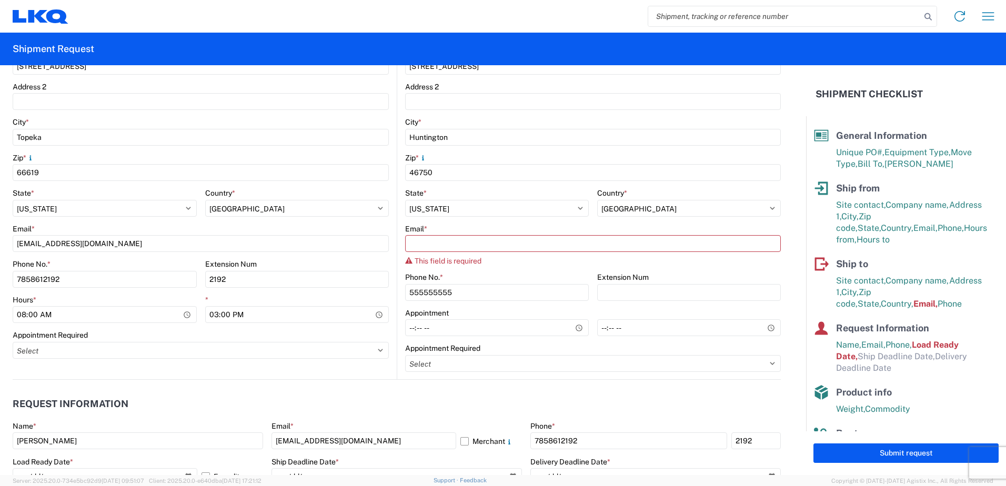
click at [365, 111] on agx-form-control-wrapper-v2 "Address 2" at bounding box center [201, 100] width 376 height 36
click at [259, 372] on agx-form-section "Ship from 1750 Location 1750 - LKQ Mid-America Customers Site contact * Shippin…" at bounding box center [205, 127] width 384 height 504
click at [469, 302] on agx-form-control-wrapper-v2 "Phone No. * 555555555" at bounding box center [497, 291] width 184 height 36
click at [471, 298] on input "555555555" at bounding box center [497, 292] width 184 height 17
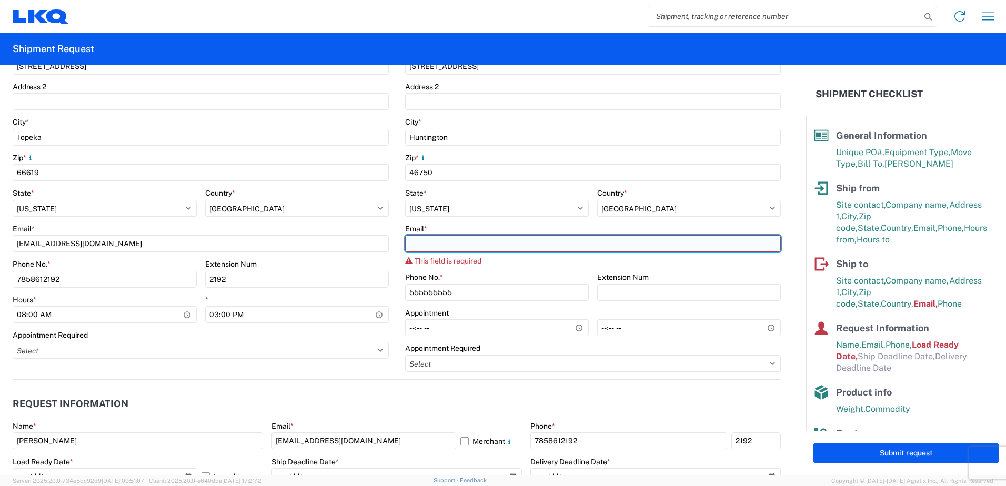
click at [468, 236] on input "Email *" at bounding box center [593, 243] width 376 height 17
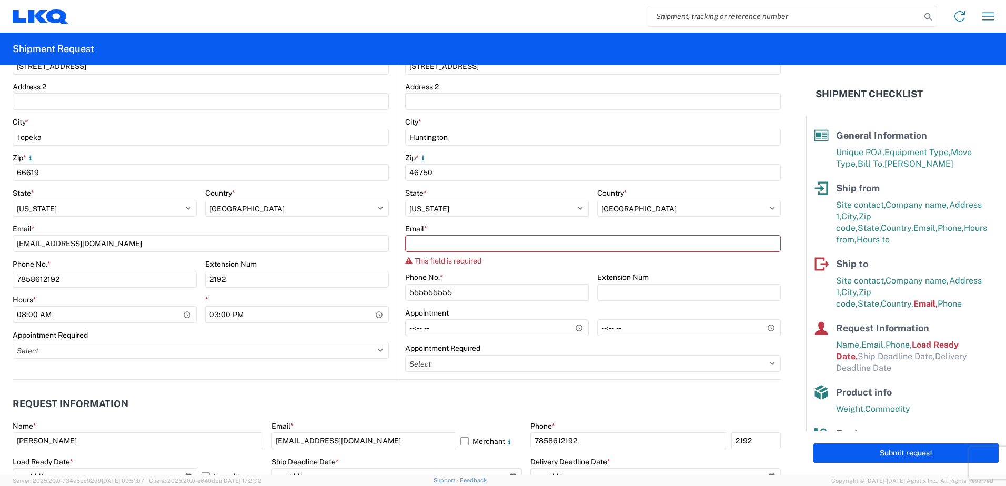
click at [287, 415] on header "Request Information" at bounding box center [397, 405] width 768 height 24
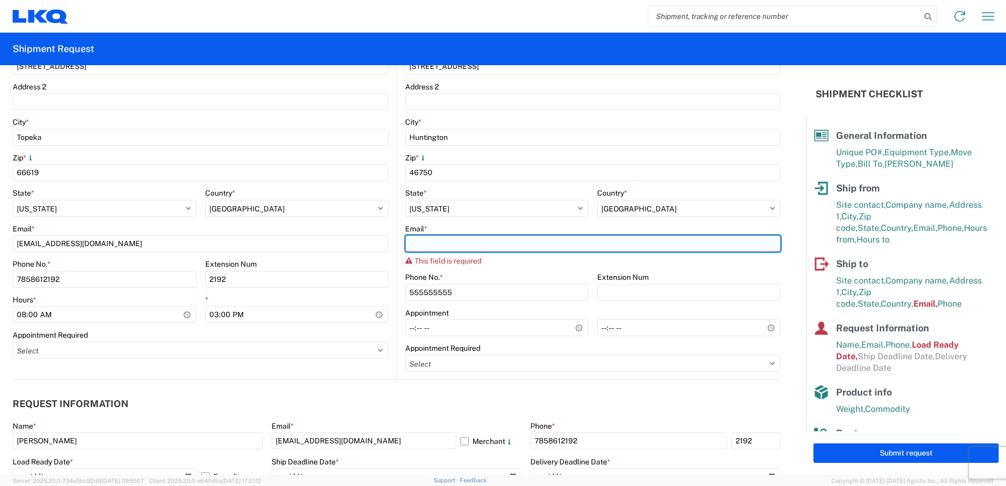
click at [628, 237] on input "Email *" at bounding box center [593, 243] width 376 height 17
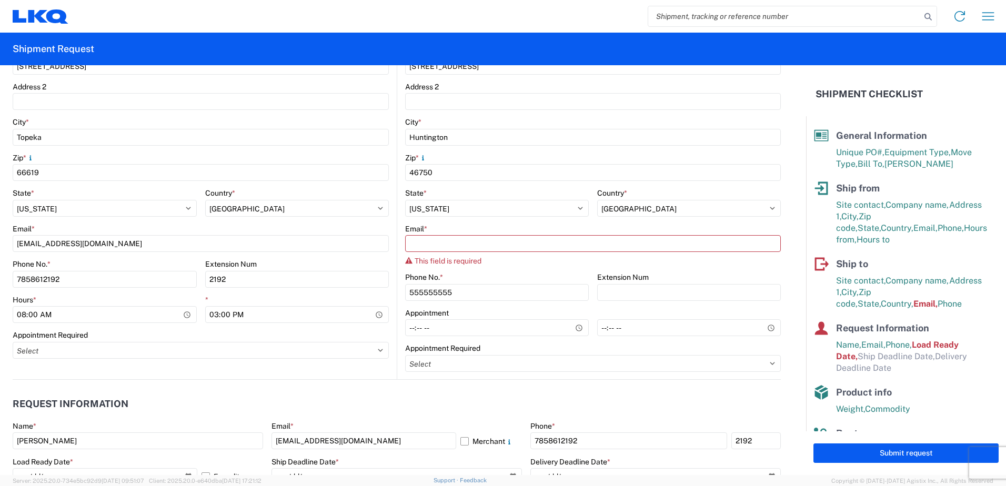
click at [795, 276] on form "General Information Template 1750_Topeka_3392_Huntington PO# T31713 Equipment T…" at bounding box center [403, 270] width 806 height 410
click at [445, 295] on input "555555555" at bounding box center [497, 292] width 184 height 17
click at [654, 278] on div "Extension Num" at bounding box center [689, 277] width 184 height 9
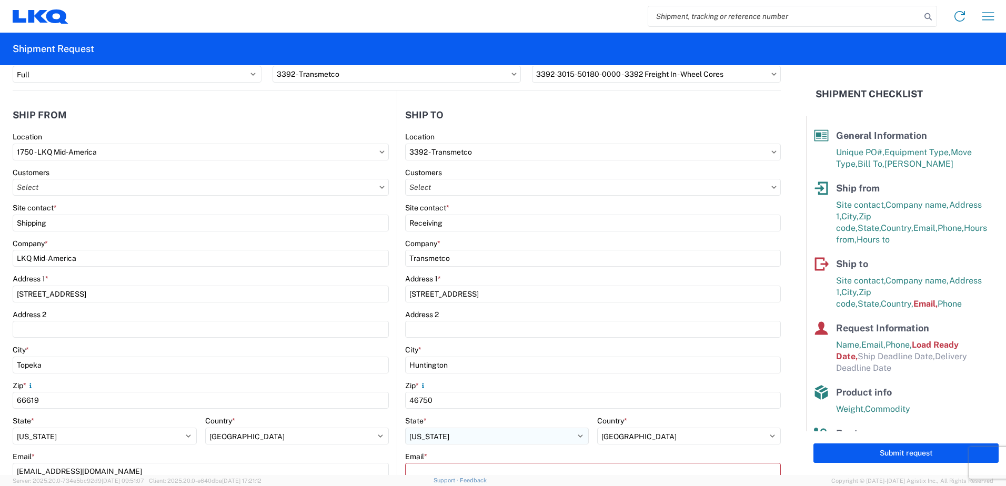
scroll to position [211, 0]
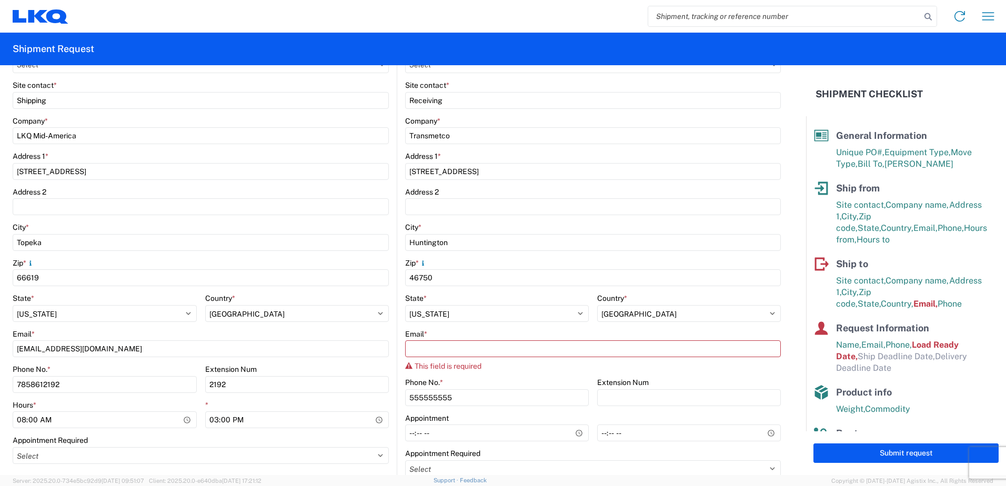
click at [469, 335] on div "Email *" at bounding box center [593, 333] width 376 height 9
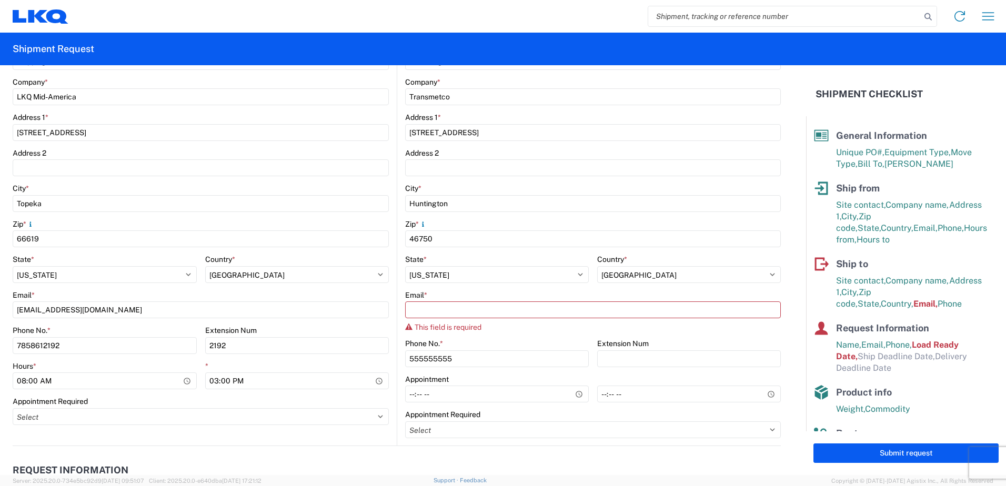
scroll to position [316, 0]
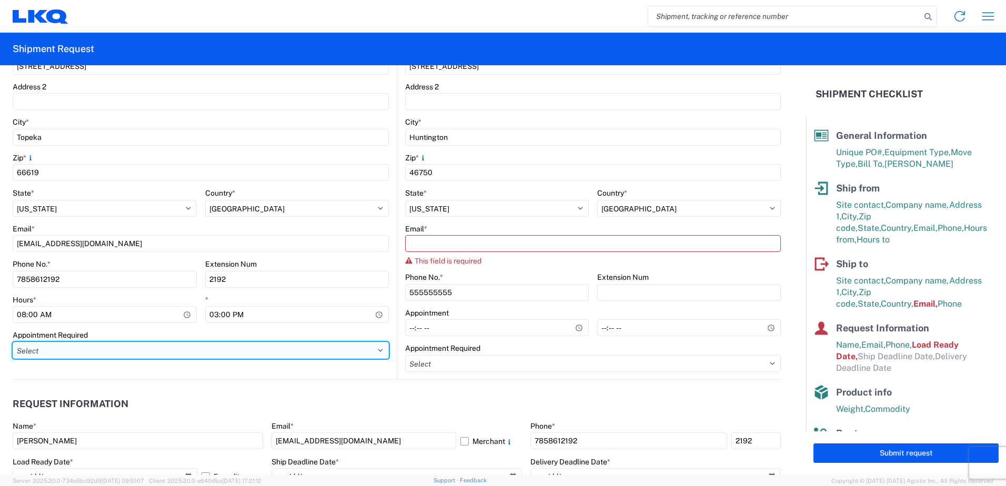
click at [116, 348] on select "Select Appt Required Appt Not Required Appt - First available" at bounding box center [201, 350] width 376 height 17
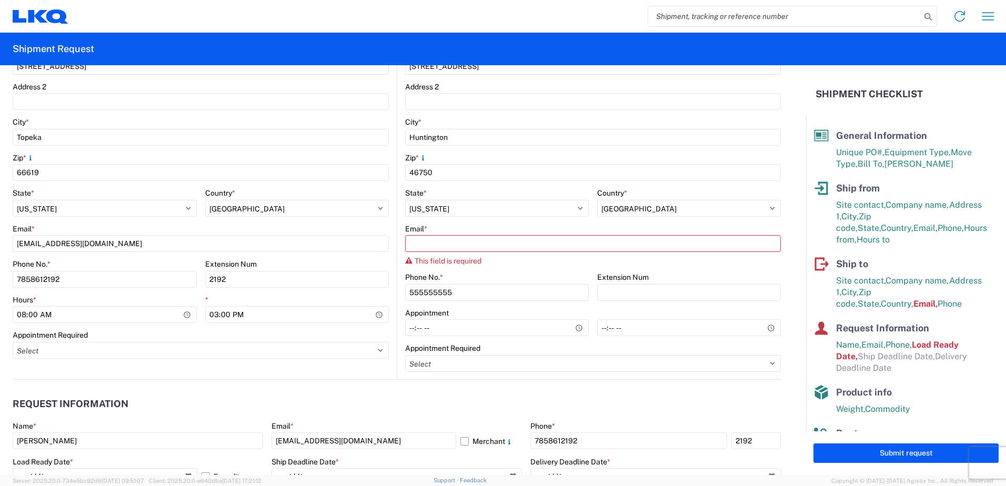
click at [5, 348] on form "General Information Template 1750_Topeka_3392_Huntington PO# T31713 Equipment T…" at bounding box center [403, 270] width 806 height 410
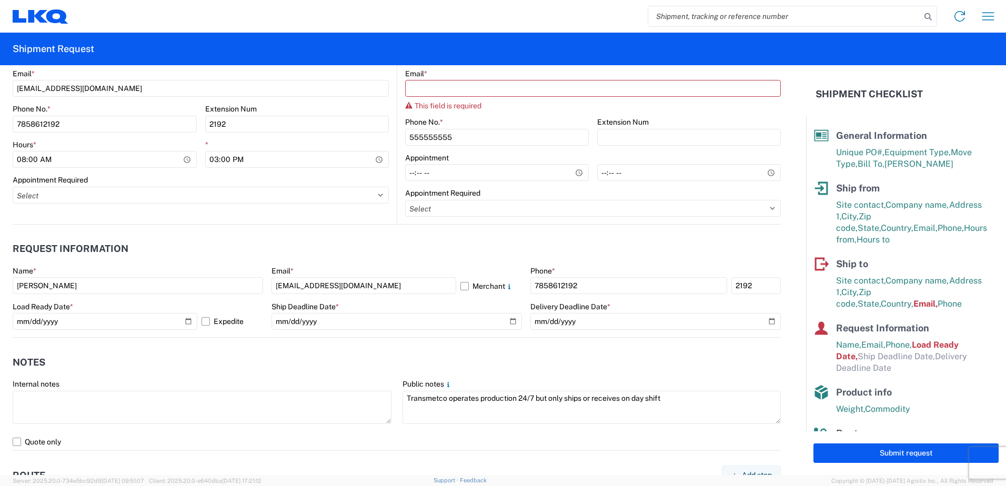
scroll to position [474, 0]
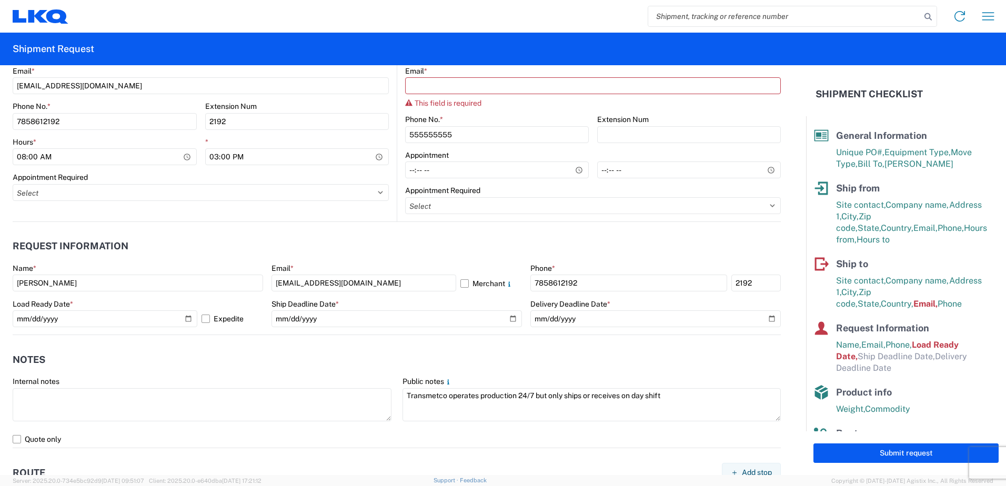
click at [340, 249] on header "Request Information" at bounding box center [397, 247] width 768 height 24
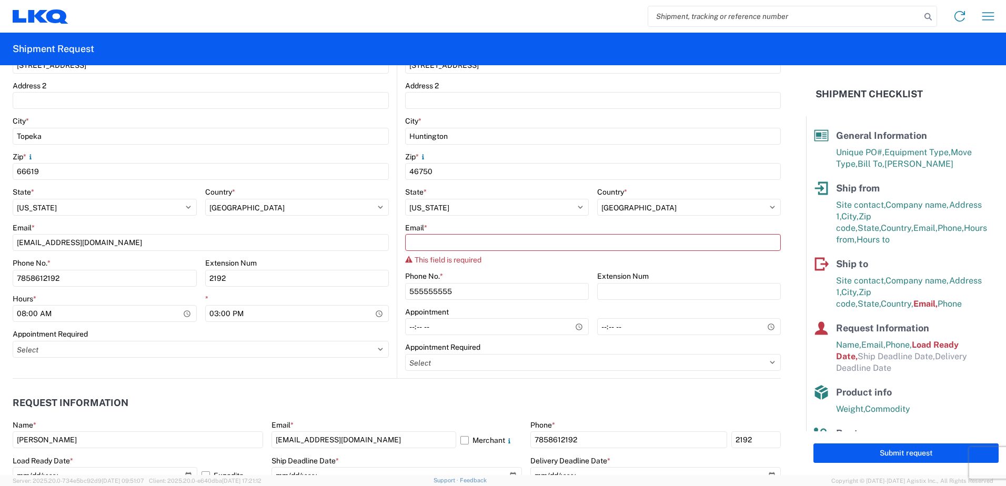
scroll to position [316, 0]
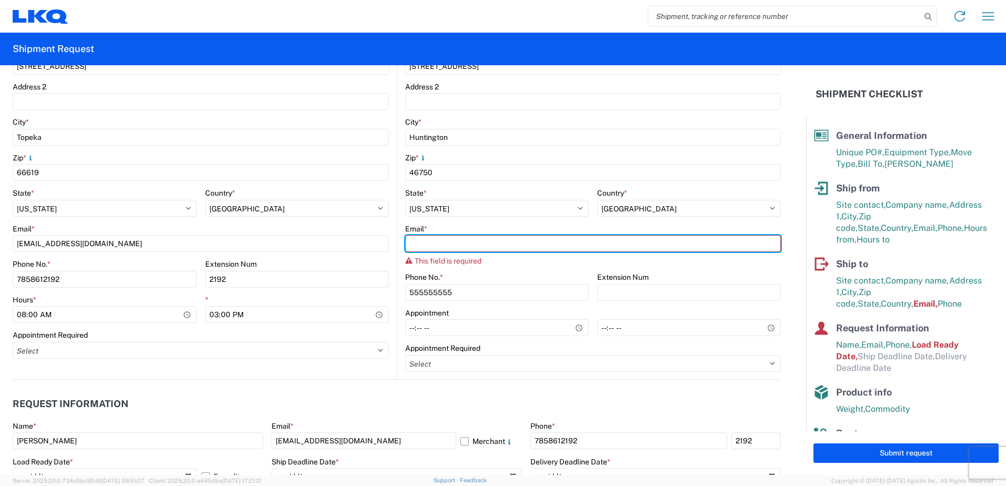
drag, startPoint x: 437, startPoint y: 243, endPoint x: 394, endPoint y: 243, distance: 43.2
click at [437, 243] on input "Email *" at bounding box center [593, 243] width 376 height 17
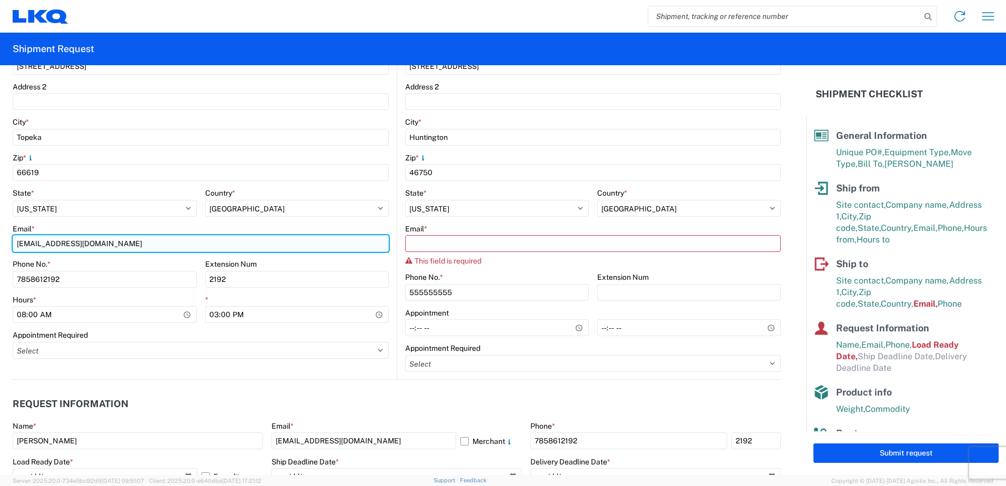
click at [355, 242] on input "[EMAIL_ADDRESS][DOMAIN_NAME]" at bounding box center [201, 243] width 376 height 17
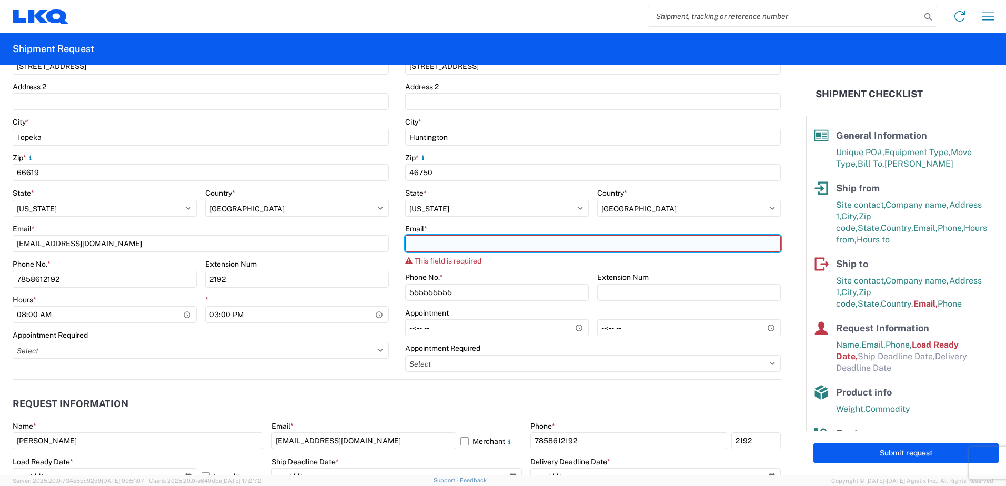
click at [444, 249] on input "Email *" at bounding box center [593, 243] width 376 height 17
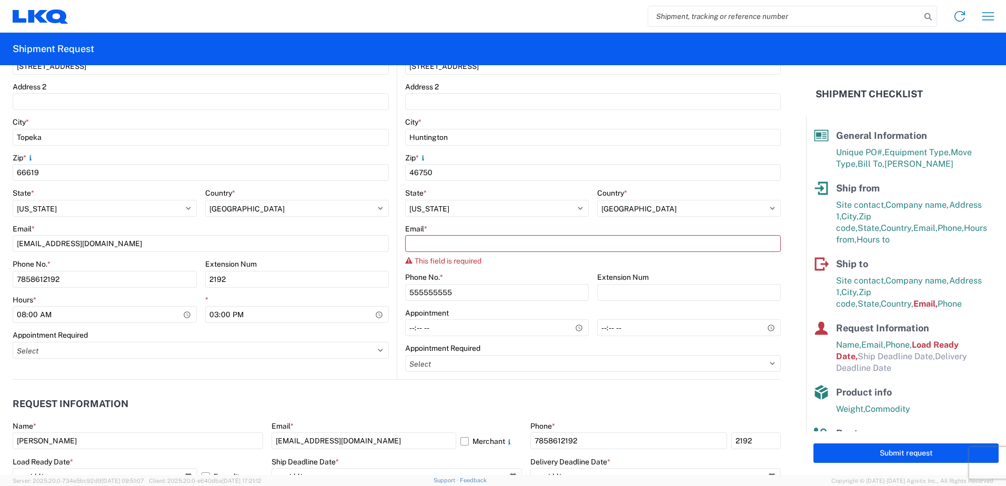
click at [341, 156] on div "Zip *" at bounding box center [201, 157] width 376 height 9
click at [396, 394] on header "Request Information" at bounding box center [397, 405] width 768 height 24
click at [318, 381] on agx-request-info "Request Information Name * KEITH DEAN Email * kadean@lkqcorp.com Merchant Phone…" at bounding box center [397, 436] width 768 height 113
click at [370, 385] on agx-request-info "Request Information Name * KEITH DEAN Email * kadean@lkqcorp.com Merchant Phone…" at bounding box center [397, 436] width 768 height 113
click at [257, 391] on agx-request-info "Request Information Name * KEITH DEAN Email * kadean@lkqcorp.com Merchant Phone…" at bounding box center [397, 436] width 768 height 113
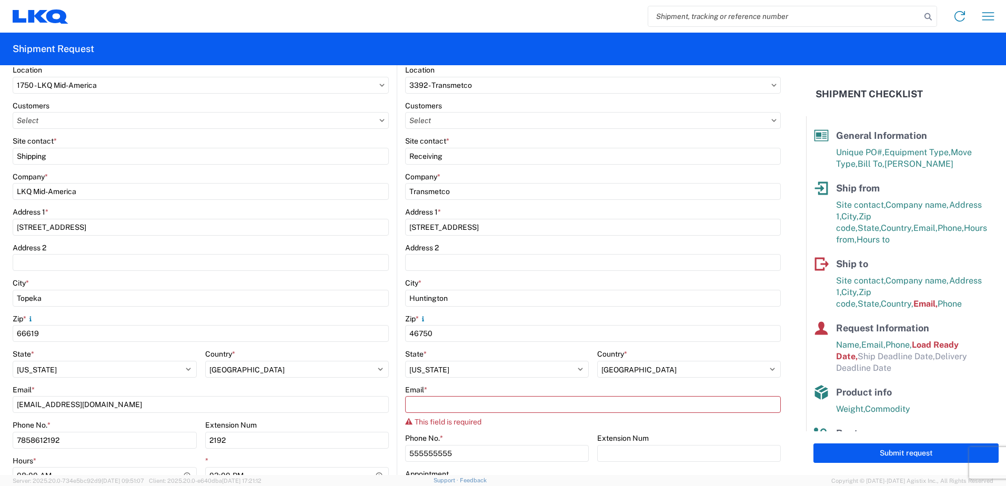
scroll to position [158, 0]
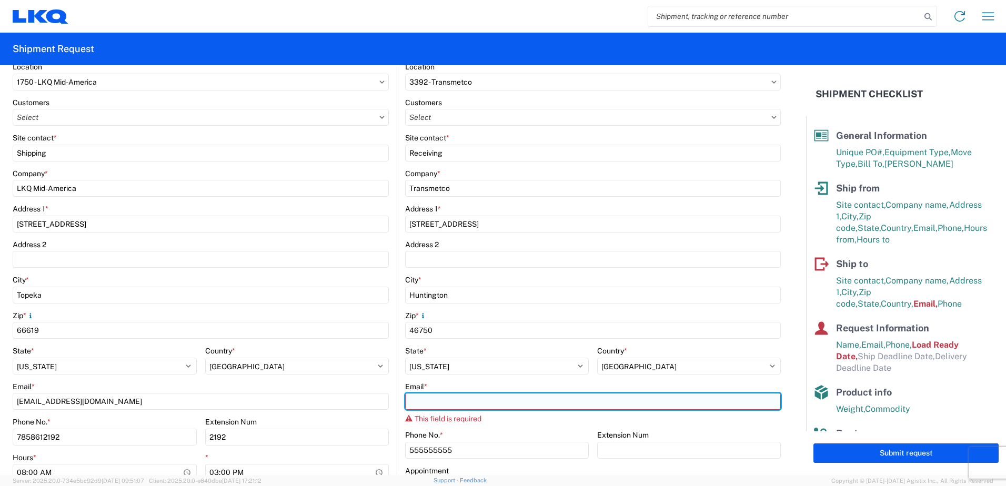
click at [471, 407] on input "Email *" at bounding box center [593, 401] width 376 height 17
type input "[EMAIL_ADDRESS][DOMAIN_NAME]"
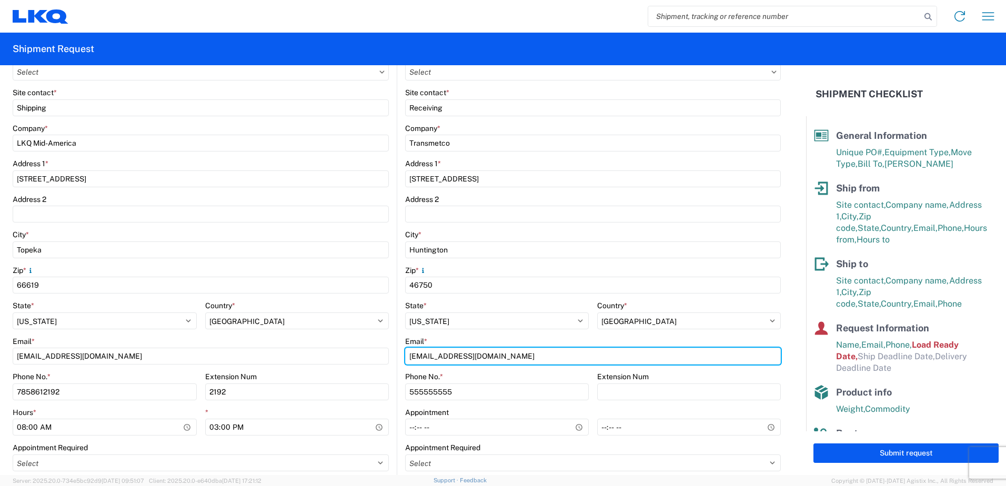
scroll to position [263, 0]
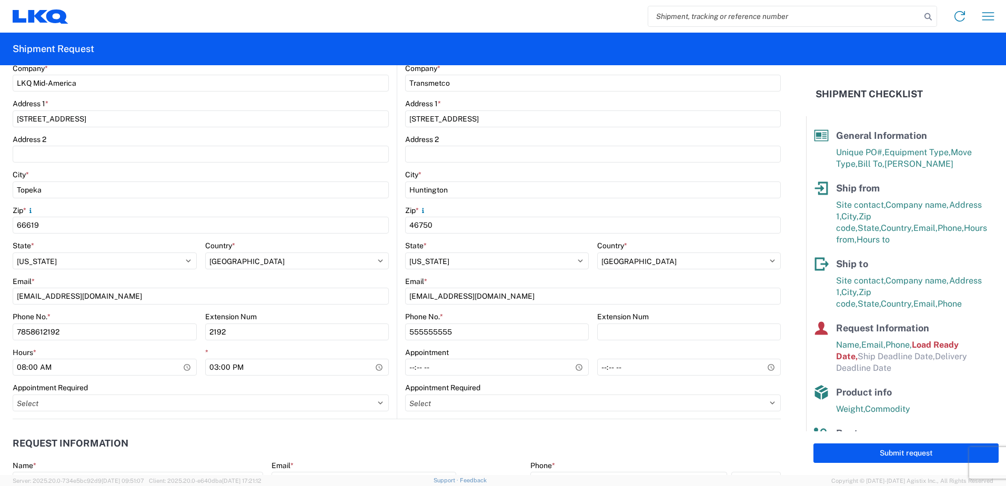
click at [342, 419] on agx-request-info "Request Information Name * KEITH DEAN Email * kadean@lkqcorp.com Merchant Phone…" at bounding box center [397, 475] width 768 height 113
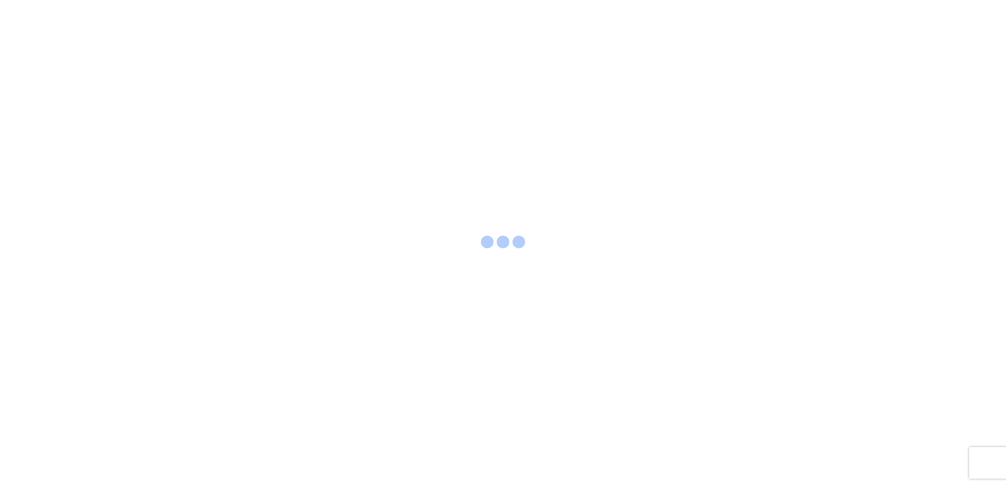
select select "FULL"
select select "LBS"
select select "IN"
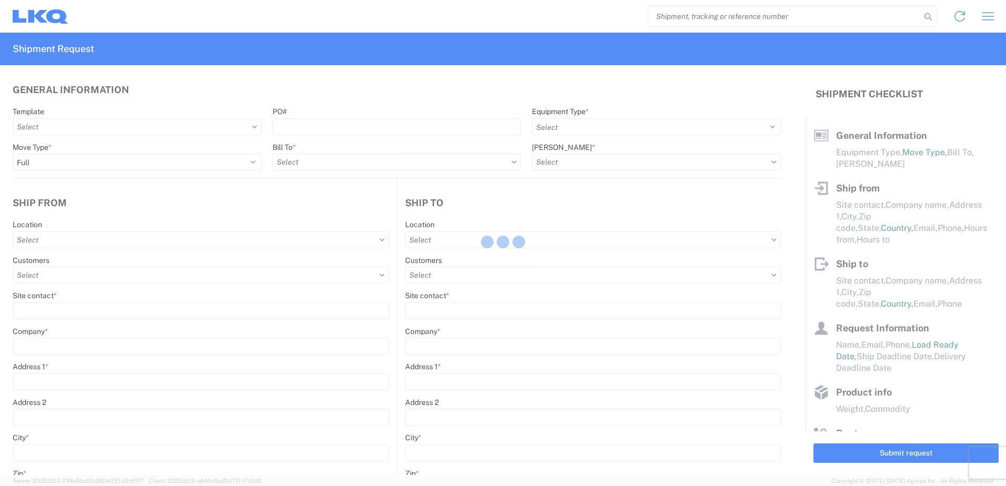
select select
type input "Shipping"
type input "LKQ Mid-America"
type input "[STREET_ADDRESS]"
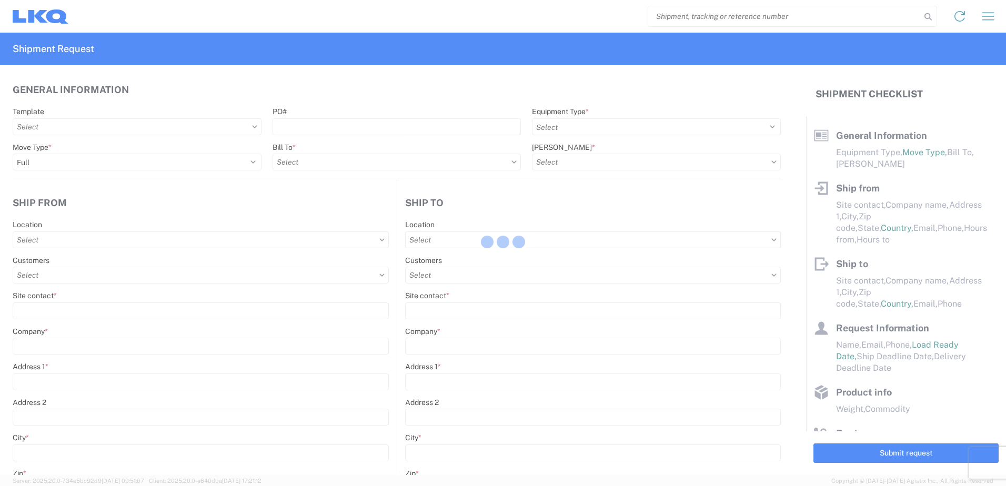
type input "Topeka"
type input "66619"
select select
type input "555555555"
select select
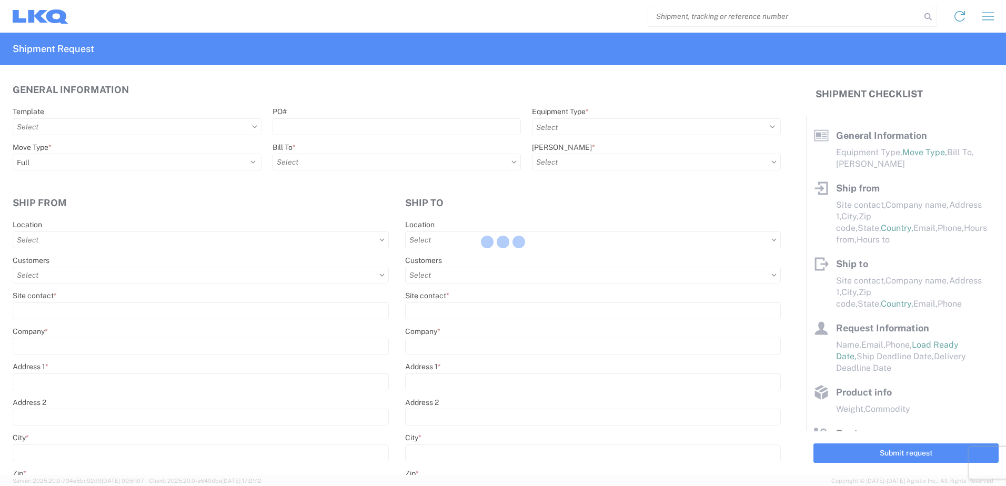
type input "Receiving"
type input "Transmetco"
type input "[STREET_ADDRESS]"
type input "Huntington"
type input "46750"
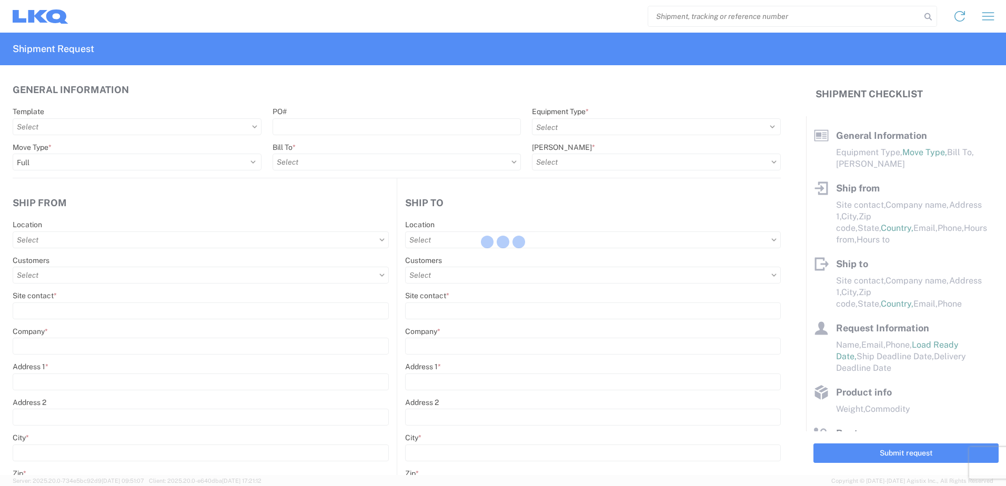
select select
type input "555555555"
select select
type input "[DATE]"
type textarea "Transmetco operates production 24/7 but only ships or receives on day shift"
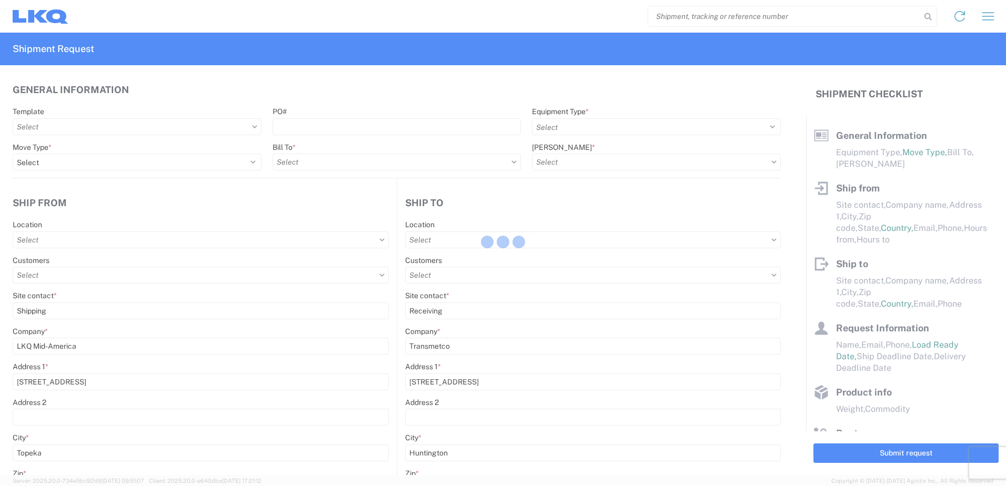
type input "42000"
type input "Wheels"
type input "1"
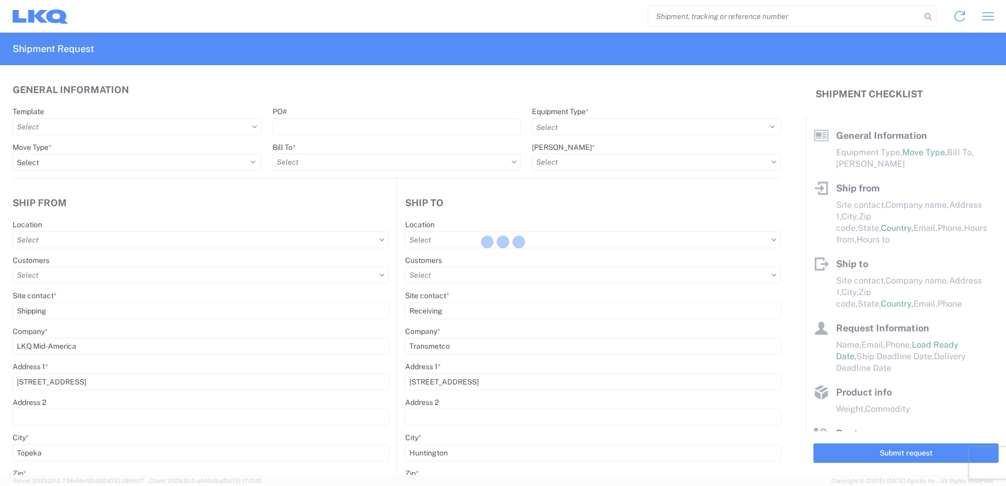
type input "1"
select select
type input "1750 - LKQ Mid-America"
type input "3392 - Transmetco"
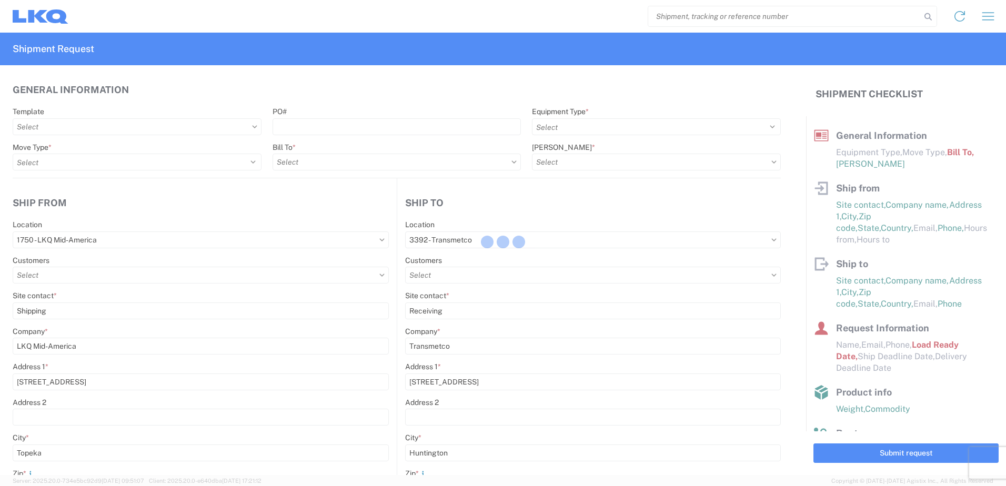
type input "3392-3015-50180-0000 - 3392 Freight In - Wheel Cores"
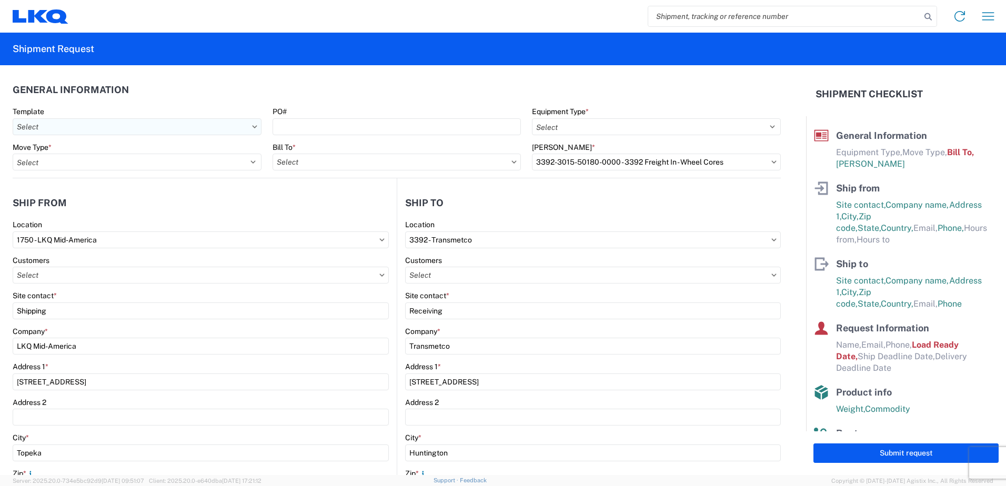
click at [239, 131] on input "text" at bounding box center [137, 126] width 249 height 17
type input "1750"
click at [93, 171] on div "1750_Topeka_3392_Huntington" at bounding box center [107, 173] width 184 height 17
type input "1750_Topeka_3392_Huntington"
click at [339, 129] on input "PO#" at bounding box center [397, 126] width 249 height 17
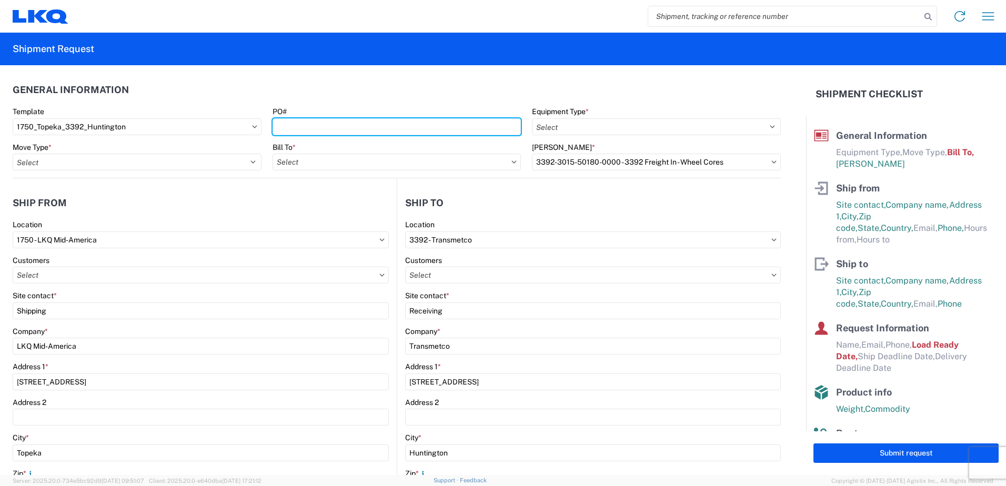
type input "T31713"
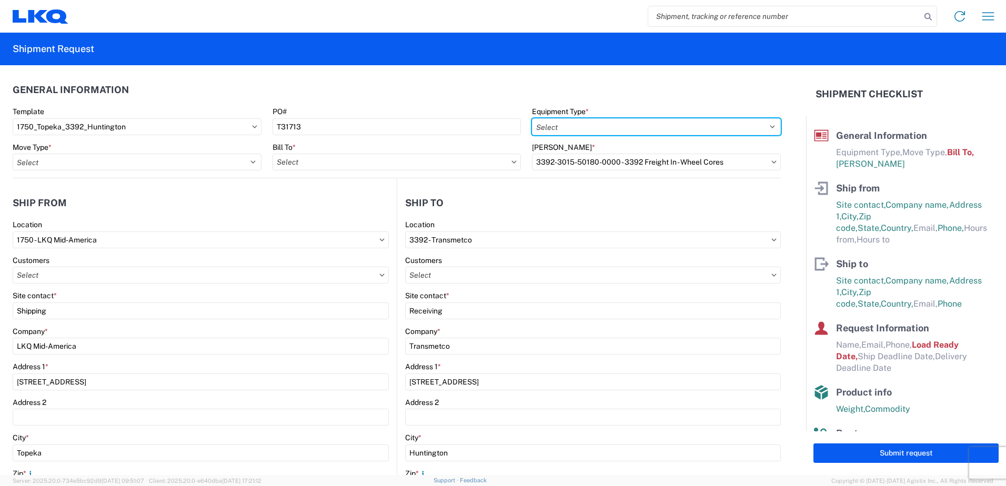
select select
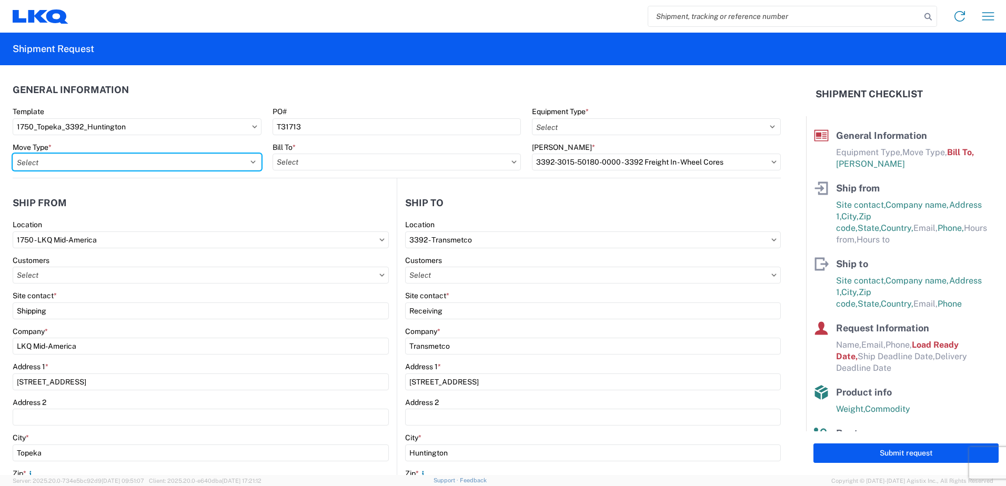
select select
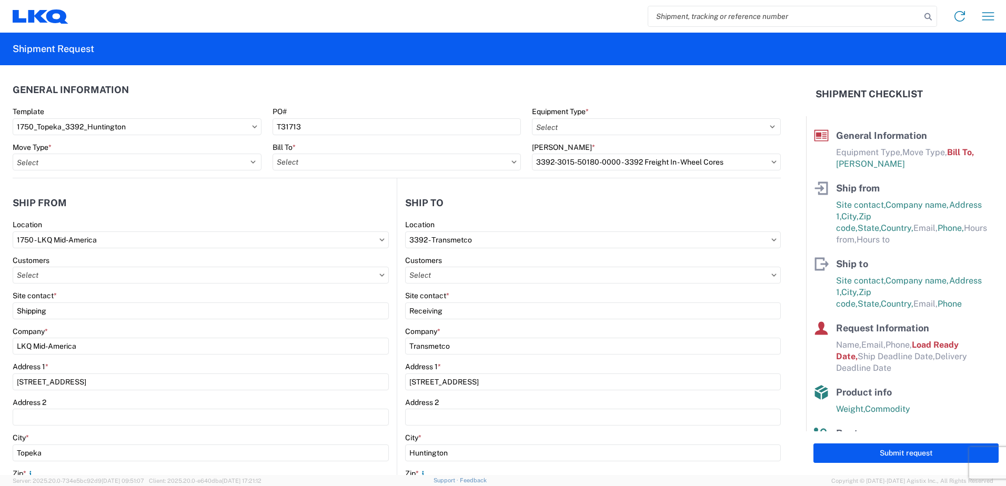
select select
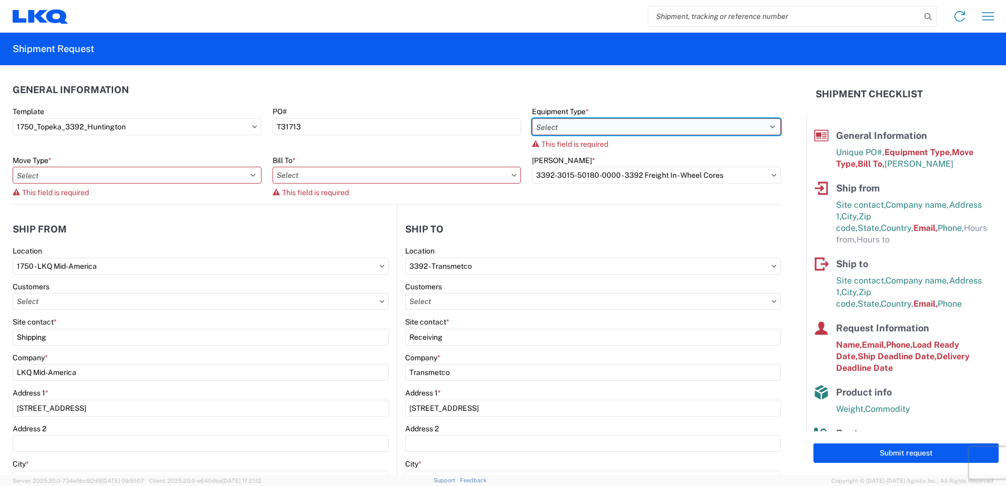
click at [599, 127] on select "Select 53’ Dry Van Flatbed Dropdeck (van) Lowboy (flatbed) Rail" at bounding box center [656, 126] width 249 height 17
select select "STDV"
click at [532, 118] on select "Select 53’ Dry Van Flatbed Dropdeck (van) Lowboy (flatbed) Rail" at bounding box center [656, 126] width 249 height 17
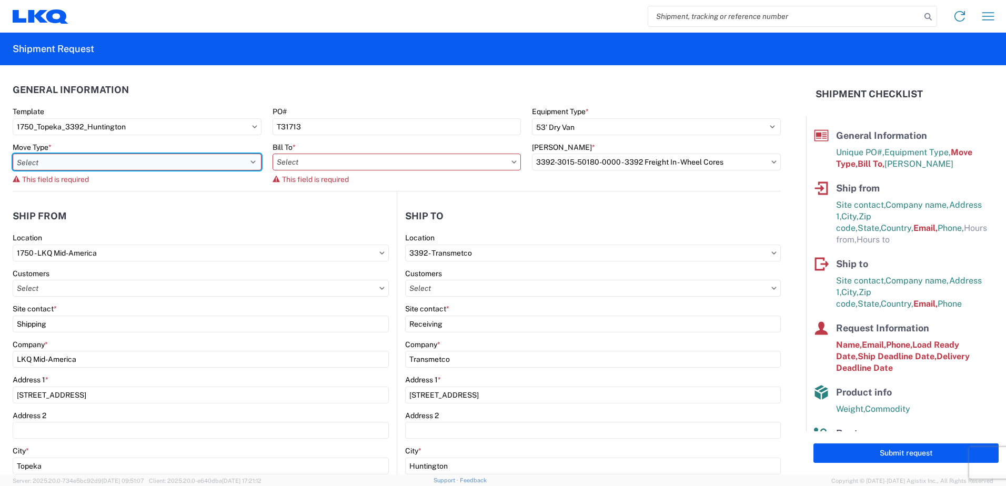
click at [194, 164] on select "Select Full Partial TL" at bounding box center [137, 162] width 249 height 17
select select "FULL"
click at [13, 154] on select "Select Full Partial TL" at bounding box center [137, 162] width 249 height 17
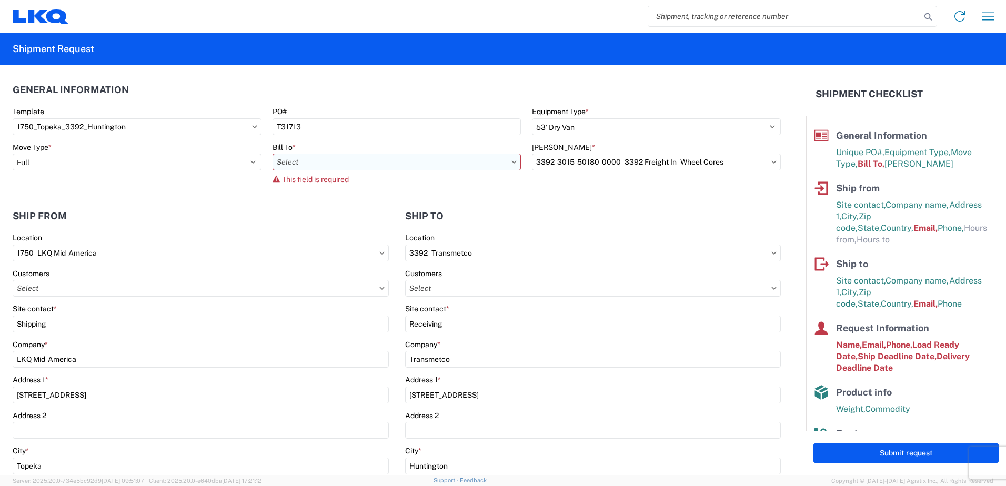
click at [328, 162] on input "text" at bounding box center [397, 162] width 249 height 17
type input "3392"
click at [314, 211] on div "3392 - Transmetco" at bounding box center [365, 209] width 184 height 17
type input "3392 - Transmetco"
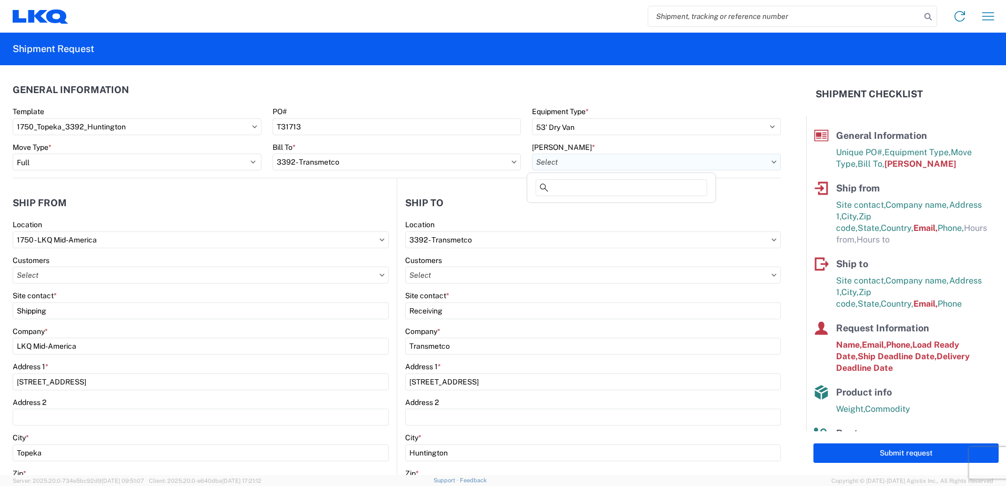
click at [559, 158] on input "text" at bounding box center [656, 162] width 249 height 17
click at [581, 209] on div "3392-3015-50180-0000 - 3392 Freight In - Wheel Cores" at bounding box center [627, 209] width 196 height 17
type input "3392-3015-50180-0000 - 3392 Freight In - Wheel Cores"
click at [338, 205] on header "Ship from" at bounding box center [205, 203] width 384 height 24
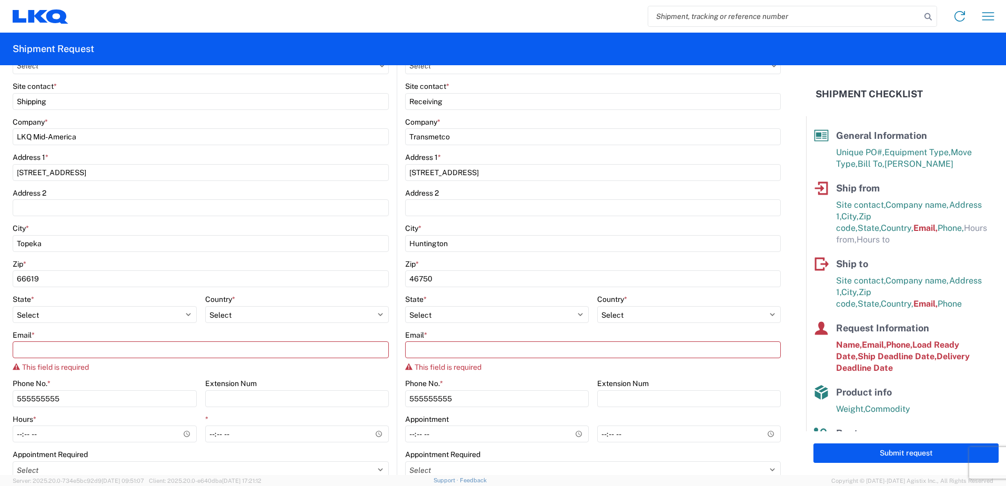
scroll to position [211, 0]
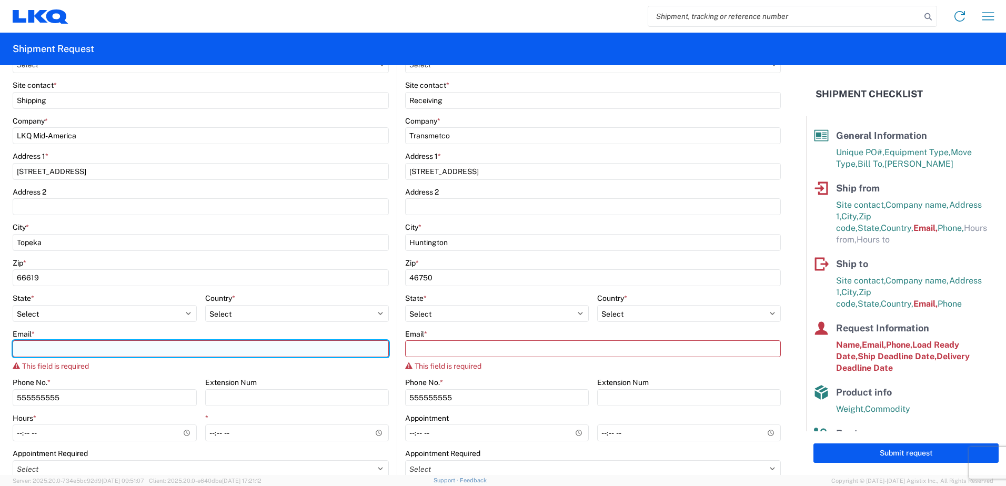
click at [65, 344] on input "Email *" at bounding box center [201, 349] width 376 height 17
type input "[EMAIL_ADDRESS][DOMAIN_NAME]"
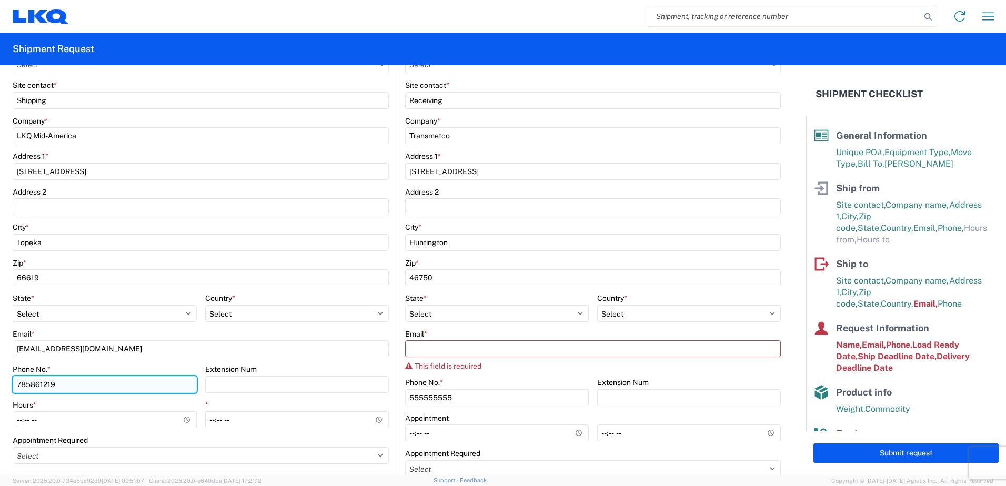
type input "7858612192"
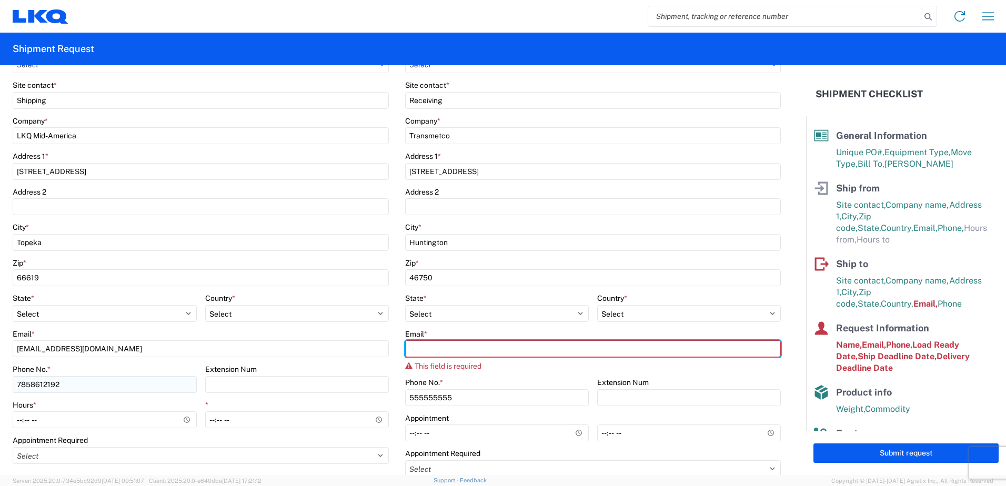
type input "[EMAIL_ADDRESS][DOMAIN_NAME]"
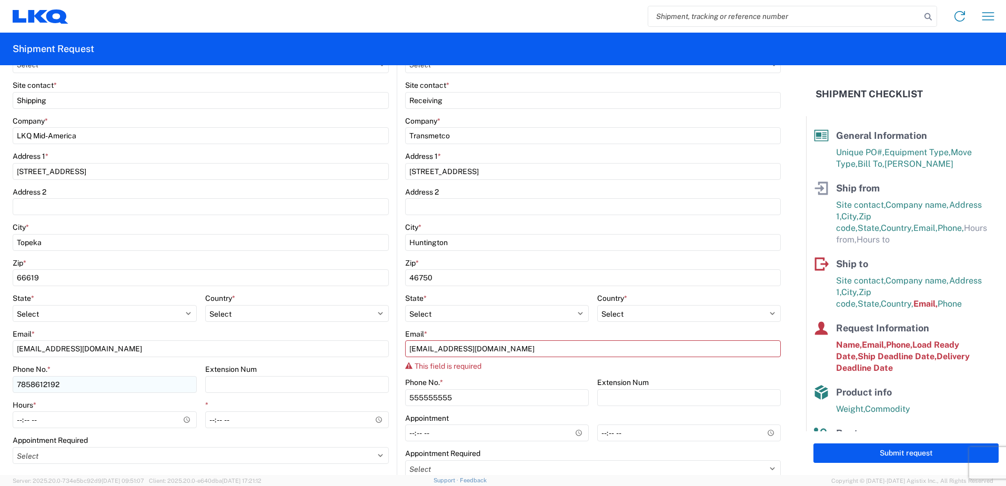
type input "[PERSON_NAME]"
type input "[EMAIL_ADDRESS][DOMAIN_NAME]"
type input "7858612192"
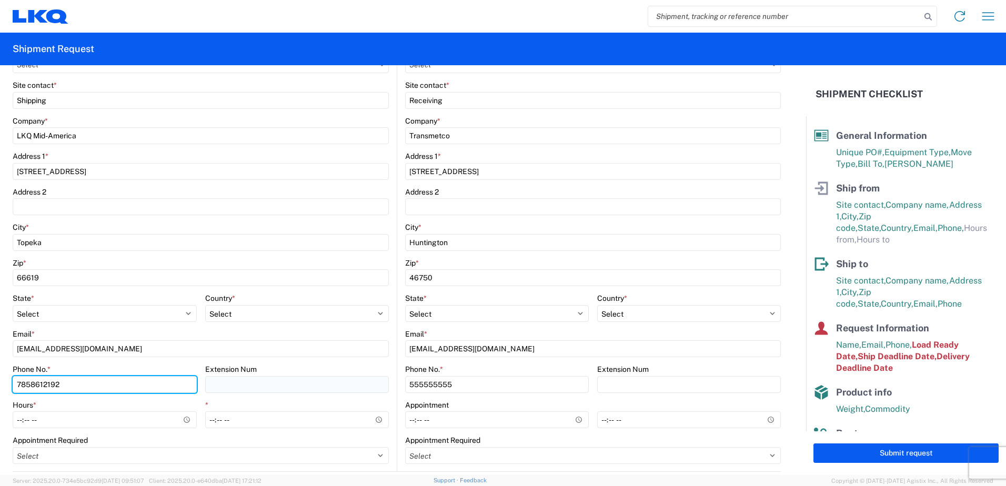
type input "7858612192"
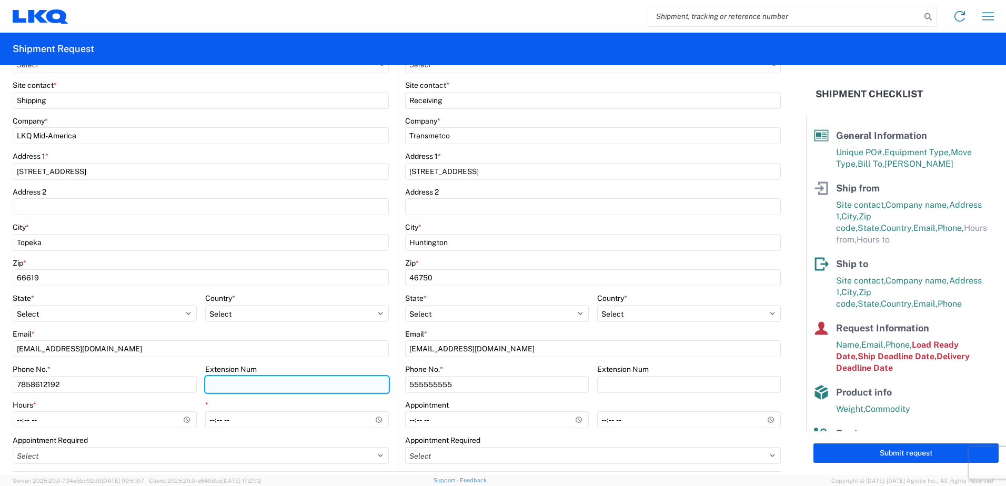
click at [247, 387] on input "Extension Num" at bounding box center [297, 384] width 184 height 17
type input "2192"
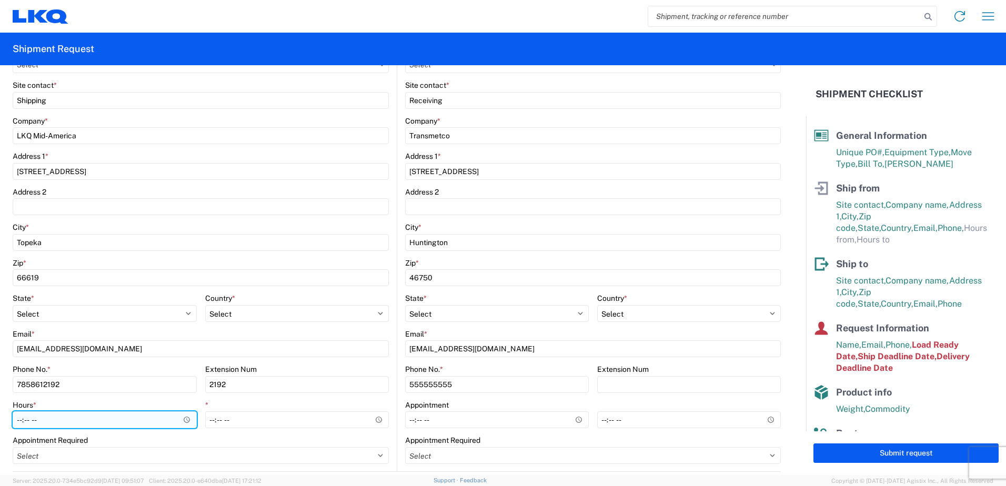
click at [19, 418] on input "Hours *" at bounding box center [105, 420] width 184 height 17
type input "08:00"
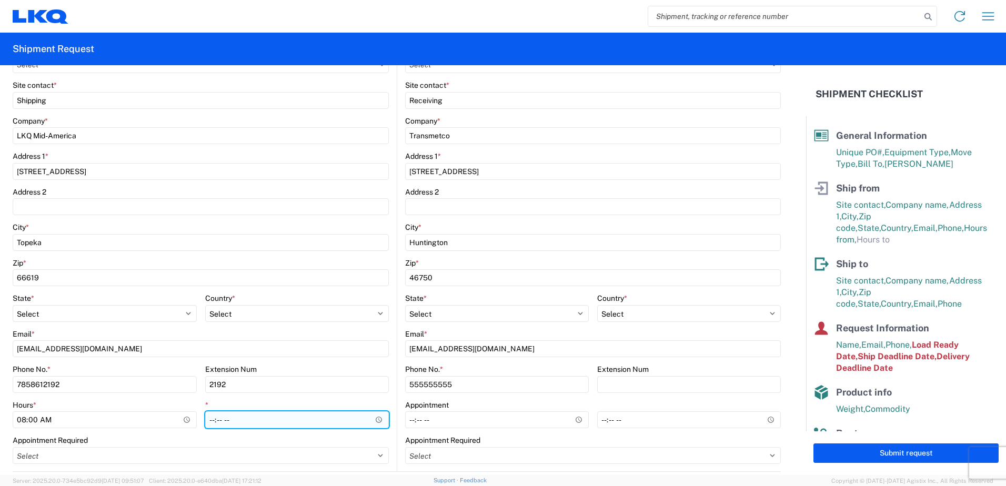
click at [208, 424] on input "*" at bounding box center [297, 420] width 184 height 17
type input "15:00"
click at [169, 442] on div "Appointment Required" at bounding box center [201, 440] width 376 height 9
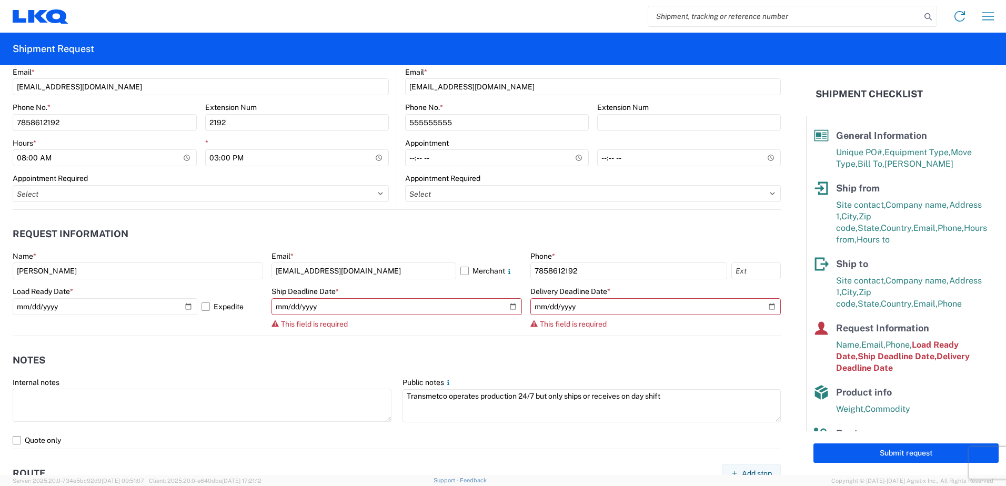
scroll to position [474, 0]
click at [16, 302] on input "[DATE]" at bounding box center [105, 305] width 185 height 17
type input "[DATE]"
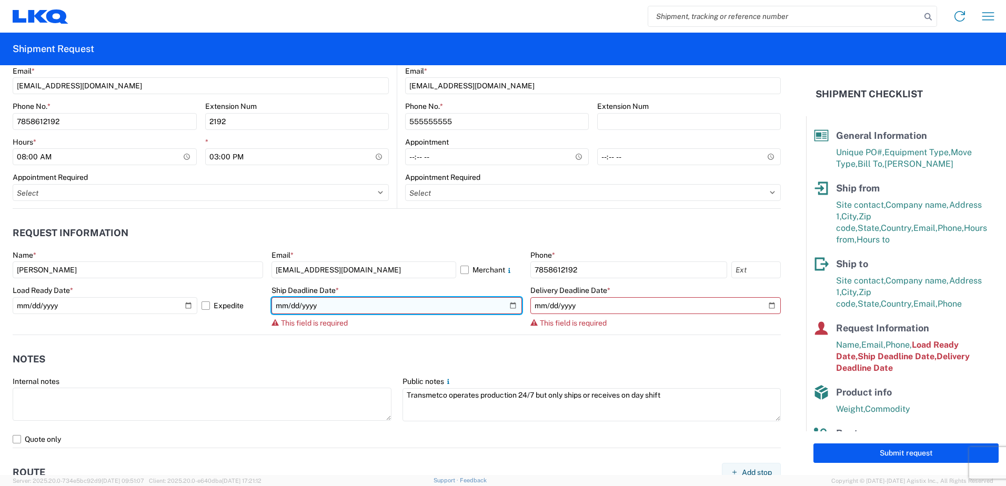
click at [279, 303] on input "date" at bounding box center [397, 305] width 251 height 17
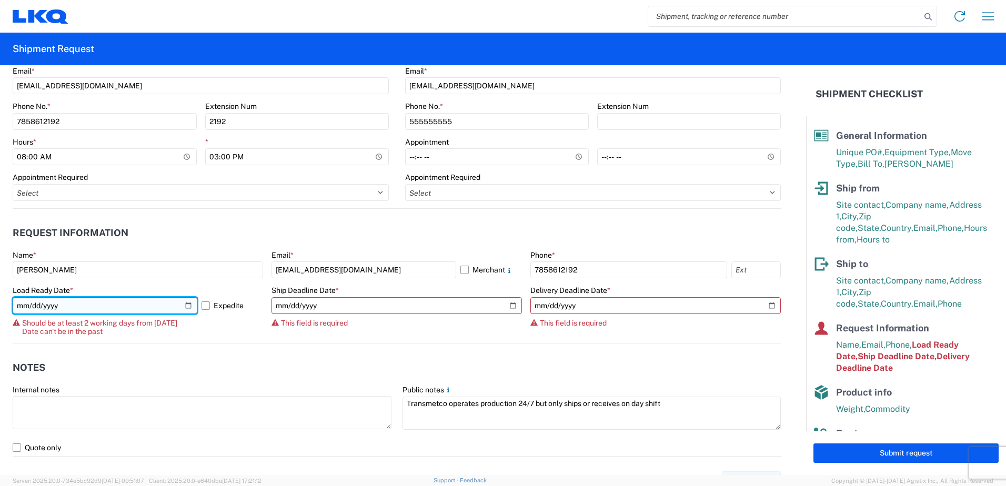
click at [23, 303] on input "[DATE]" at bounding box center [105, 305] width 185 height 17
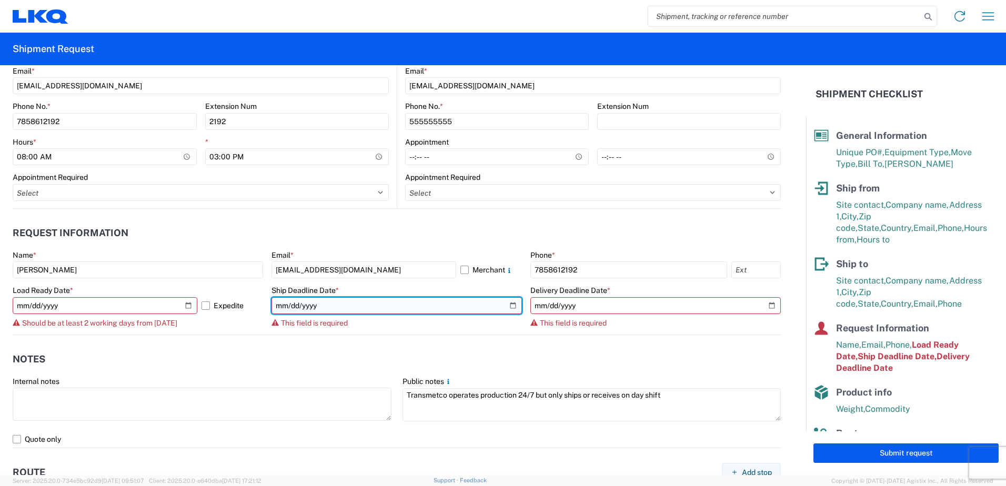
click at [276, 306] on input "date" at bounding box center [397, 305] width 251 height 17
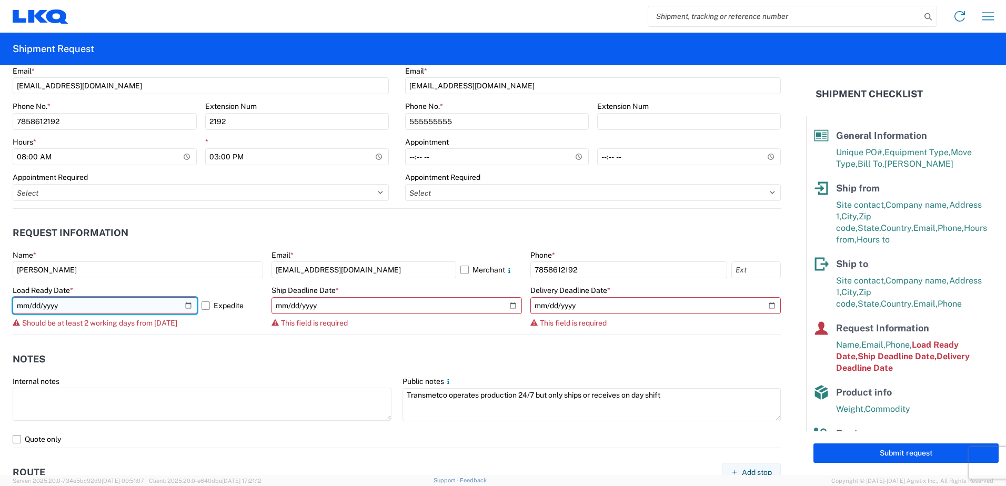
click at [31, 306] on input "[DATE]" at bounding box center [105, 305] width 185 height 17
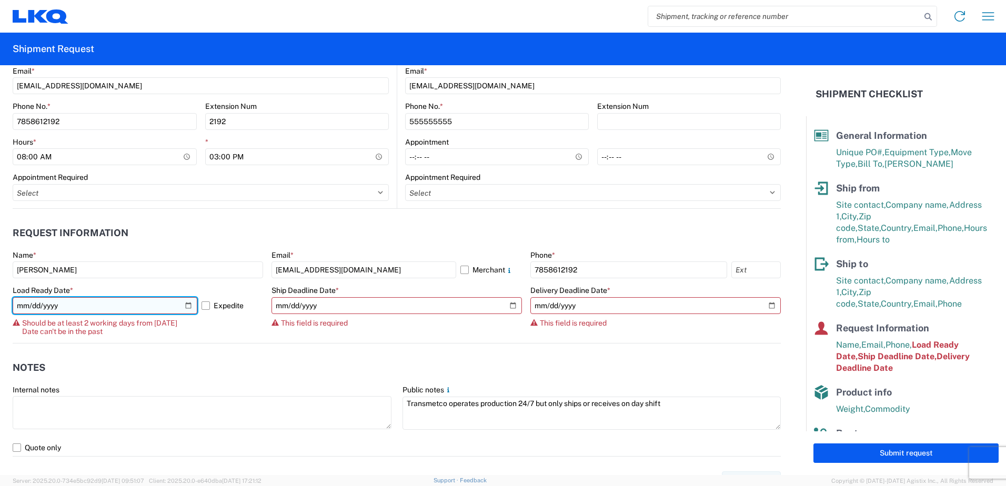
type input "[DATE]"
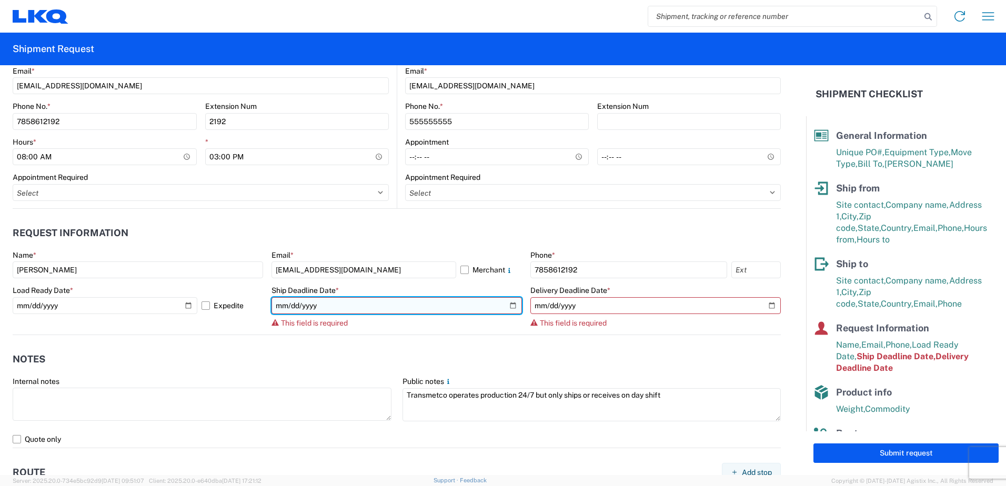
click at [283, 302] on input "date" at bounding box center [397, 305] width 251 height 17
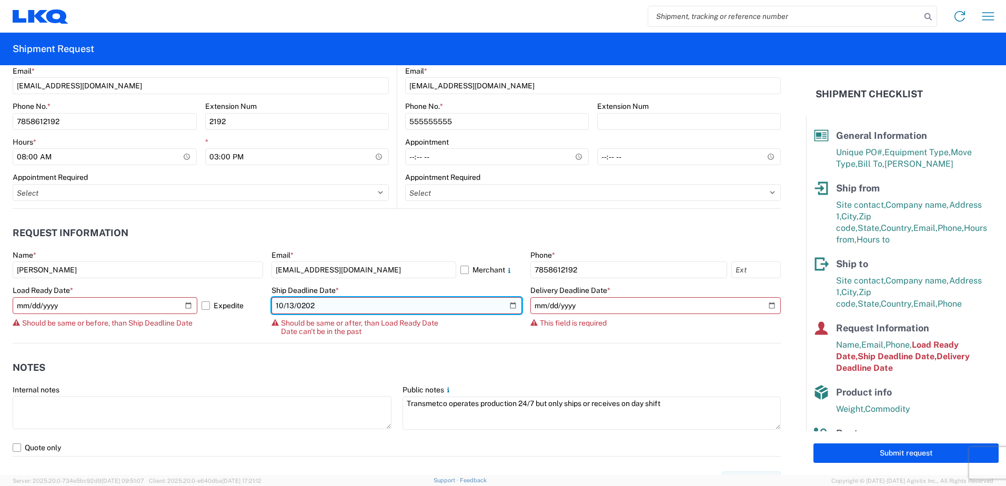
type input "[DATE]"
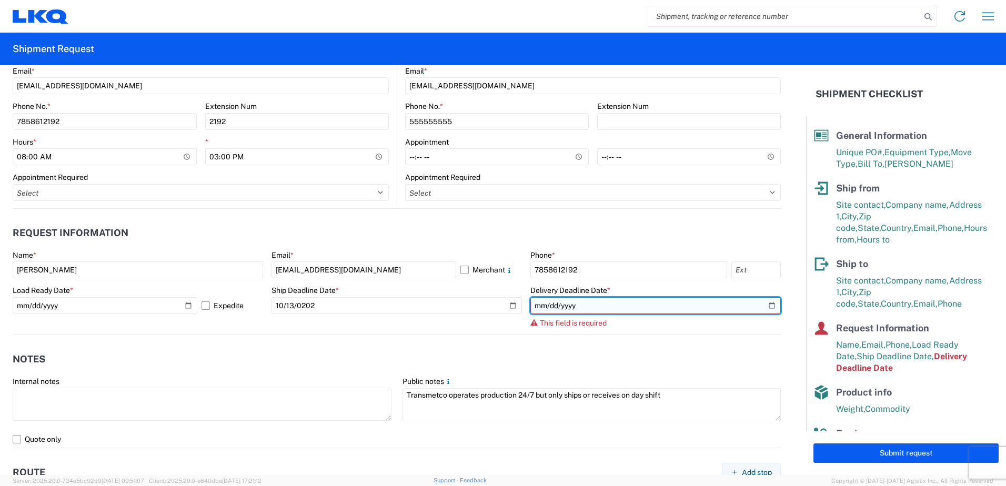
click at [541, 303] on input "date" at bounding box center [656, 305] width 251 height 17
type input "[DATE]"
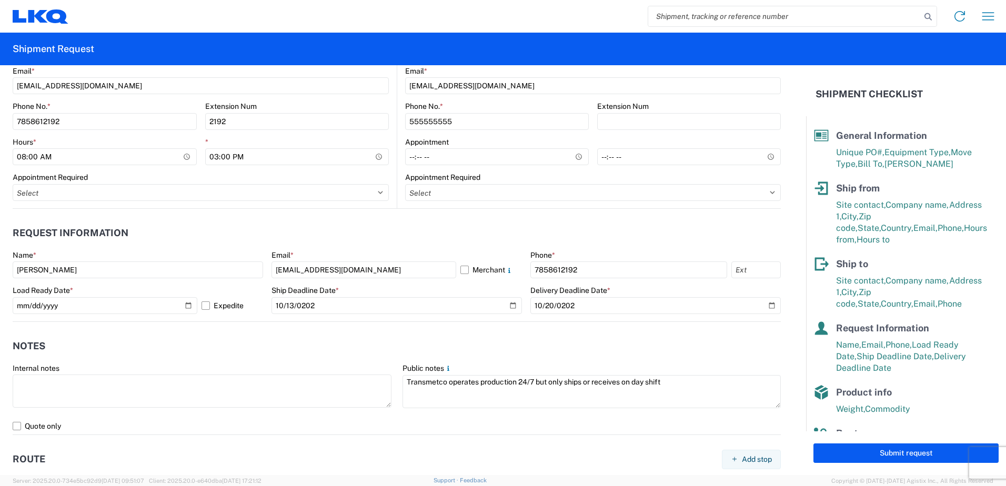
click at [295, 343] on header "Notes" at bounding box center [397, 347] width 768 height 24
click at [741, 265] on input "text" at bounding box center [756, 270] width 49 height 17
type input "2192"
click at [448, 327] on agx-notes "Notes Internal notes Public notes Transmetco operates production 24/7 but only …" at bounding box center [397, 378] width 768 height 113
click at [405, 341] on header "Notes" at bounding box center [397, 347] width 768 height 24
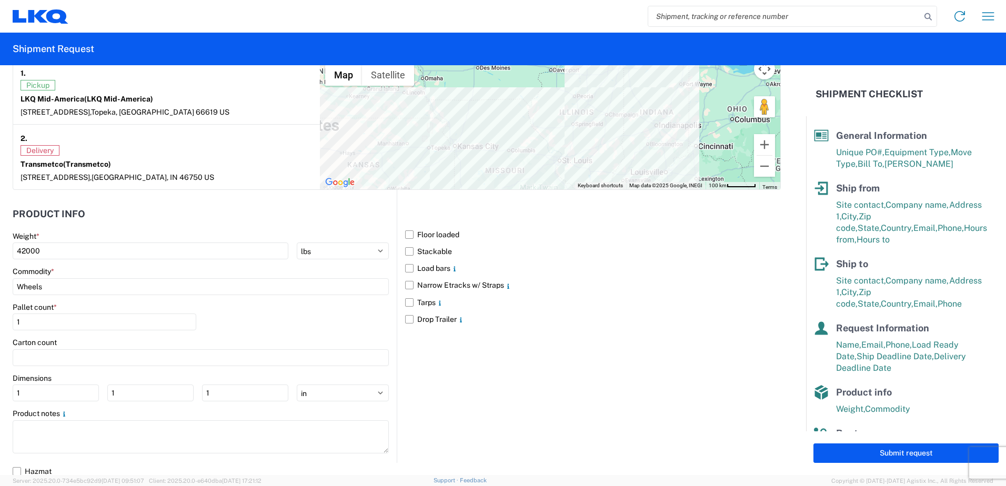
scroll to position [915, 0]
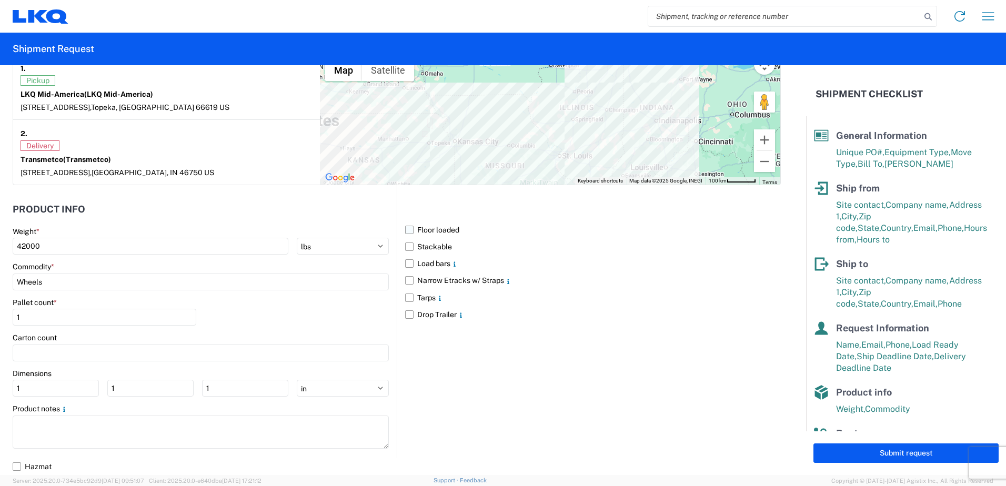
click at [405, 234] on label "Floor loaded" at bounding box center [593, 230] width 376 height 17
click at [0, 0] on input "Floor loaded" at bounding box center [0, 0] width 0 height 0
click at [136, 281] on input "Wheels" at bounding box center [201, 282] width 376 height 17
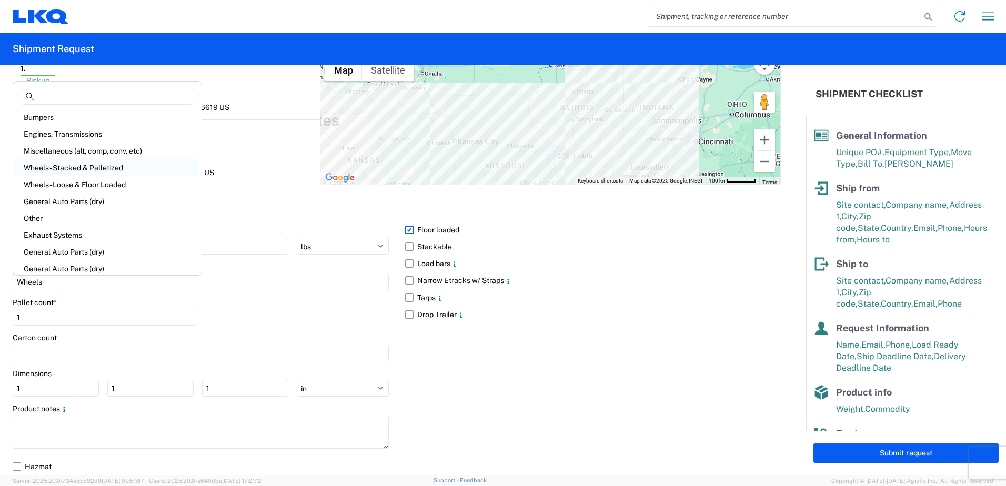
click at [103, 167] on div "Wheels - Stacked & Palletized" at bounding box center [107, 167] width 184 height 17
type input "Wheels - Stacked & Palletized"
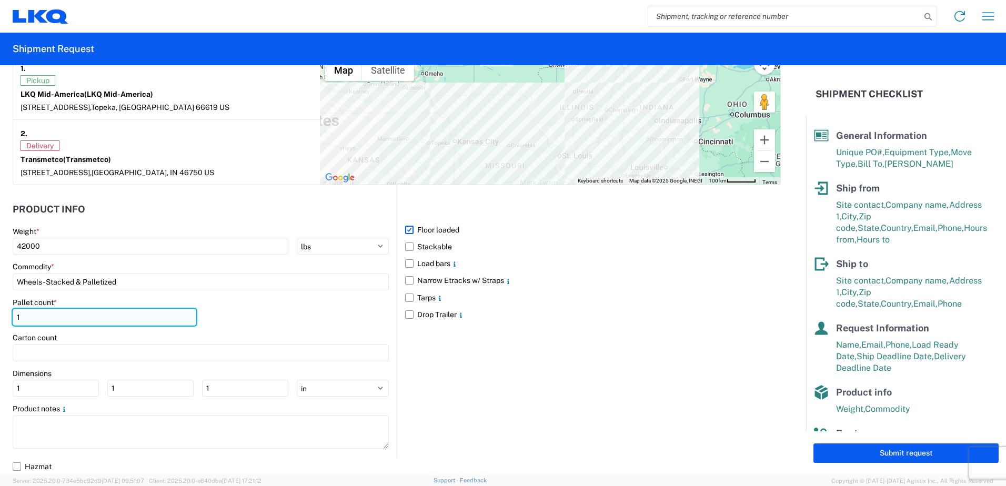
click at [55, 316] on input "1" at bounding box center [105, 317] width 184 height 17
type input "44"
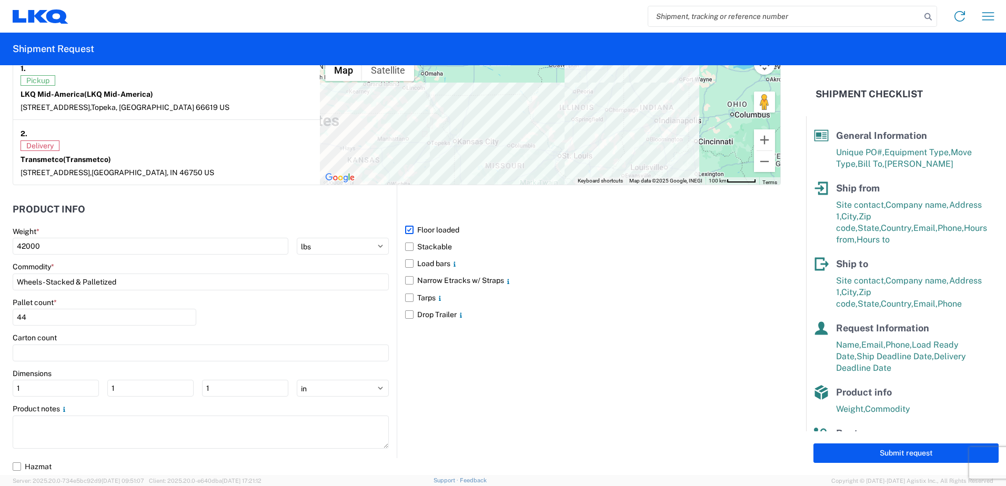
click at [253, 314] on div "Pallet count * 44" at bounding box center [201, 316] width 376 height 36
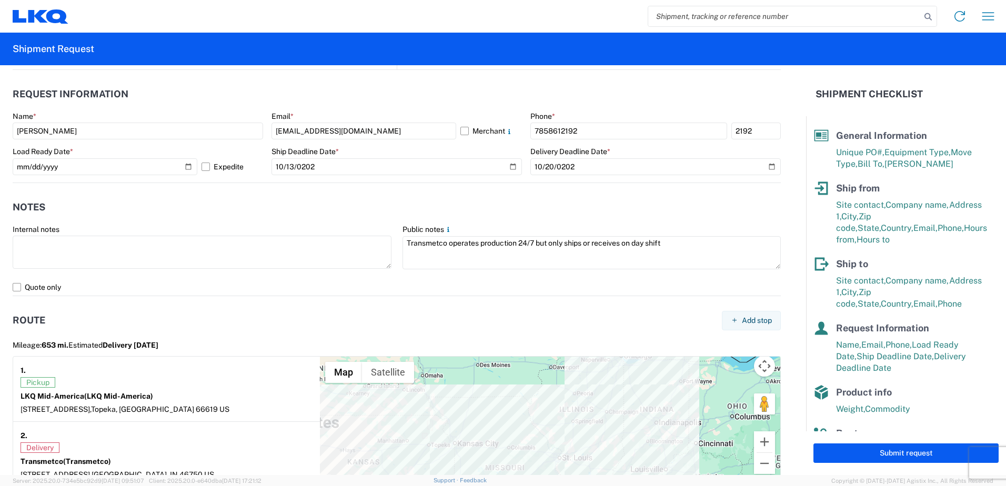
scroll to position [599, 0]
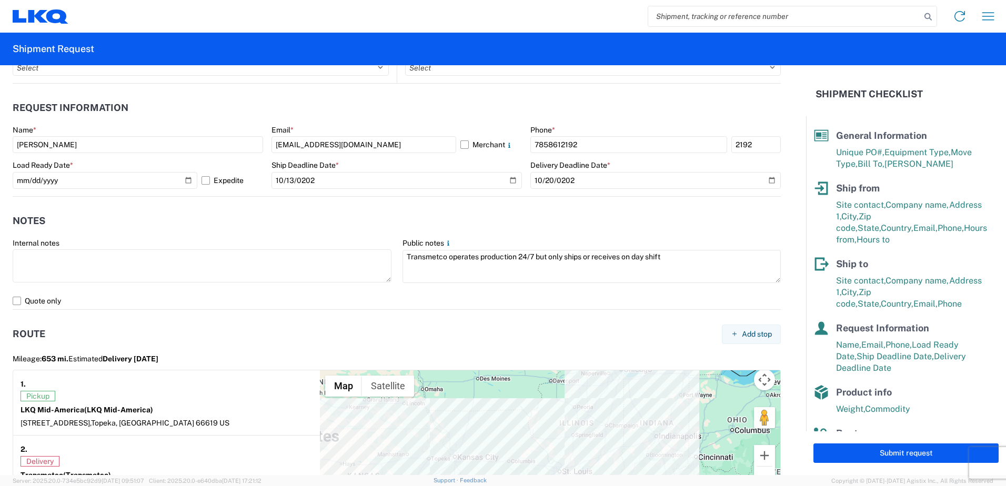
click at [590, 228] on header "Notes" at bounding box center [397, 221] width 768 height 24
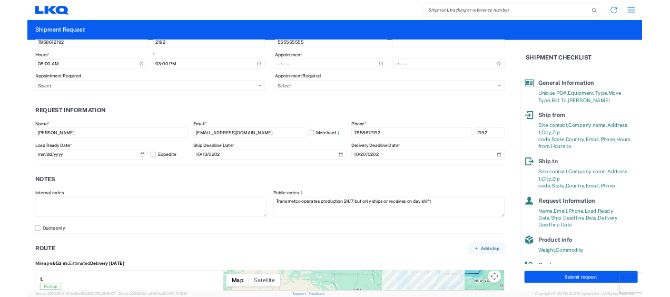
scroll to position [790, 0]
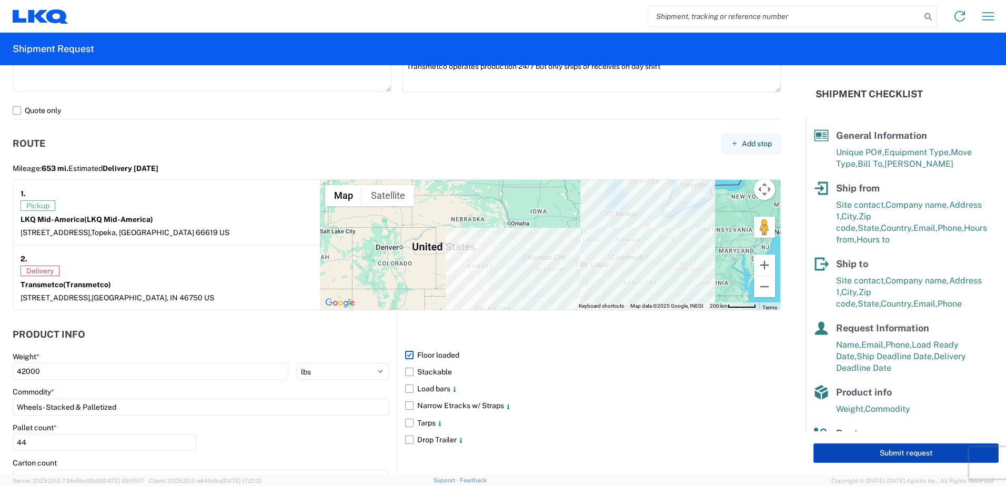
click at [936, 451] on button "Submit request" at bounding box center [906, 453] width 185 height 19
